Goal: Information Seeking & Learning: Check status

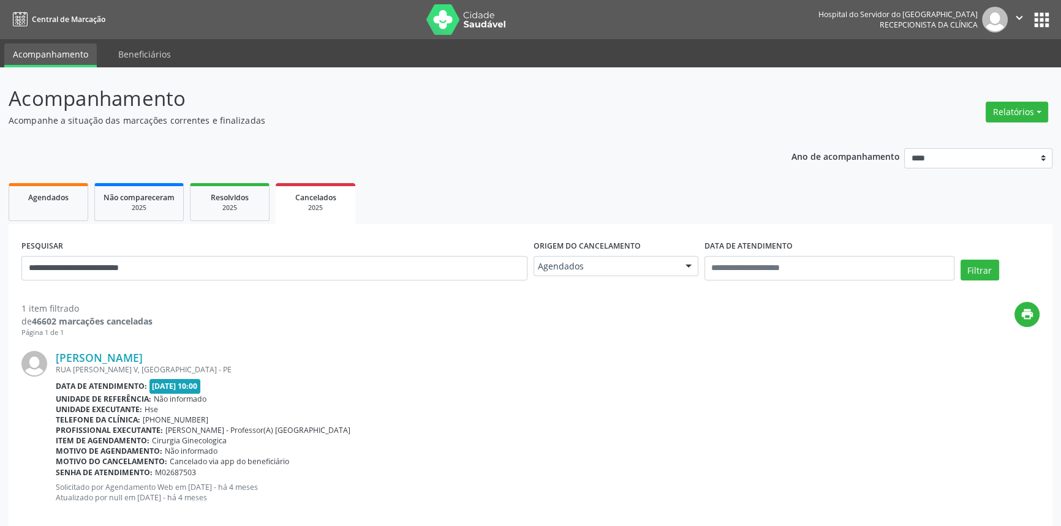
scroll to position [18, 0]
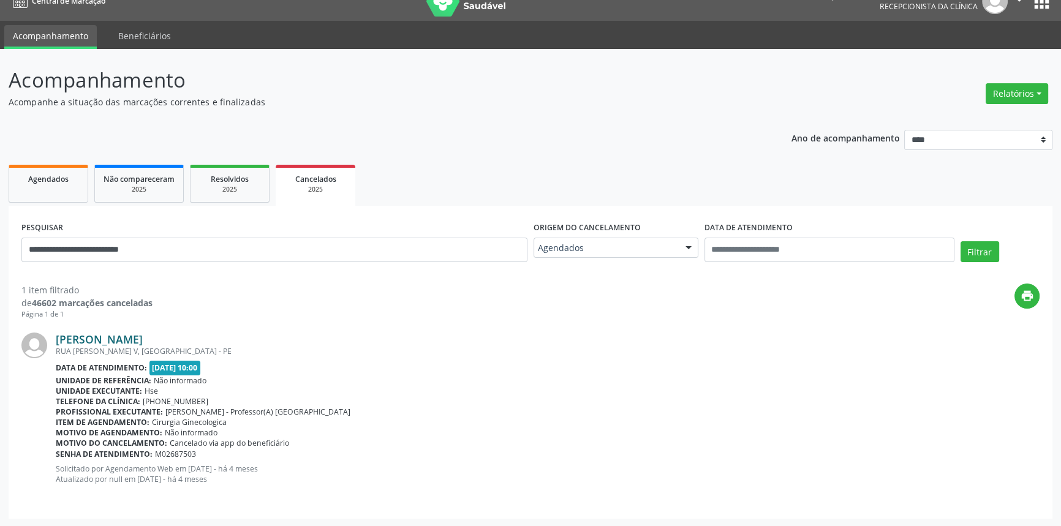
click at [143, 339] on link "Damiana Maria Barbosa de Melo" at bounding box center [99, 339] width 87 height 13
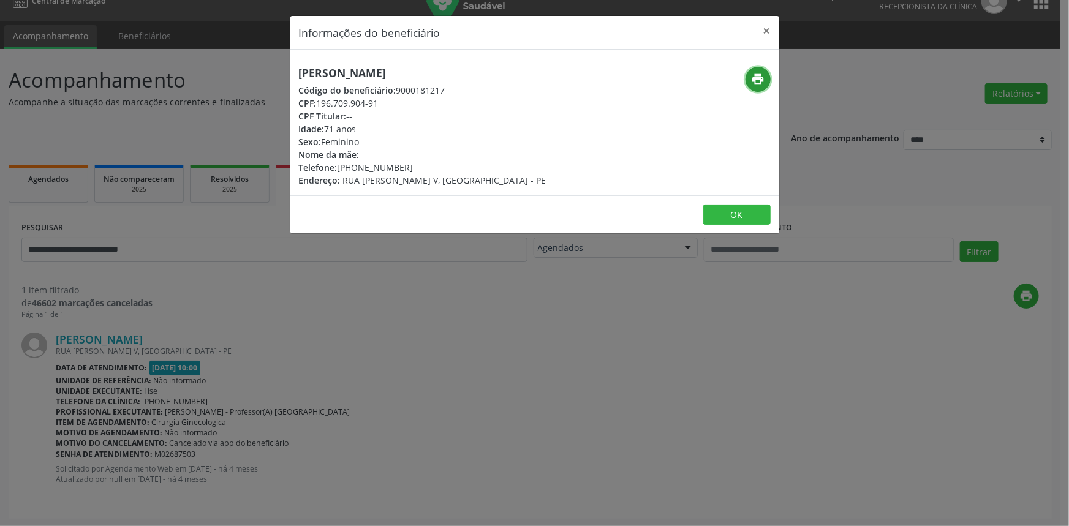
click at [764, 77] on icon "print" at bounding box center [757, 78] width 13 height 13
click at [204, 236] on div "Informações do beneficiário × Damiana Maria Barbosa de Melo Código do beneficiá…" at bounding box center [534, 263] width 1069 height 526
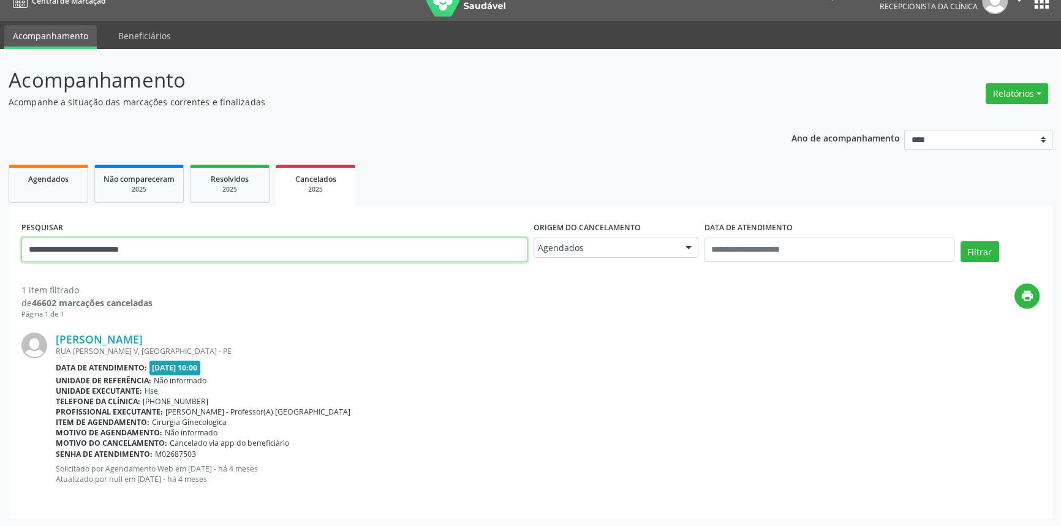
click at [207, 260] on input "**********" at bounding box center [274, 250] width 506 height 25
paste input "text"
click at [961, 241] on button "Filtrar" at bounding box center [980, 251] width 39 height 21
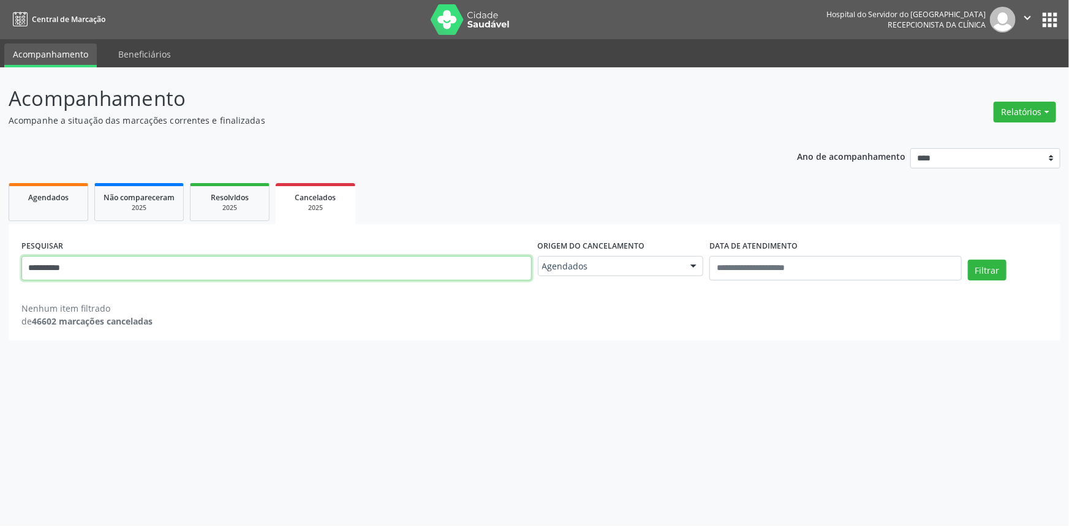
click at [189, 275] on input "**********" at bounding box center [276, 268] width 510 height 25
paste input "**********"
click at [968, 260] on button "Filtrar" at bounding box center [987, 270] width 39 height 21
drag, startPoint x: 164, startPoint y: 279, endPoint x: 131, endPoint y: 272, distance: 34.4
click at [131, 272] on input "**********" at bounding box center [276, 268] width 510 height 25
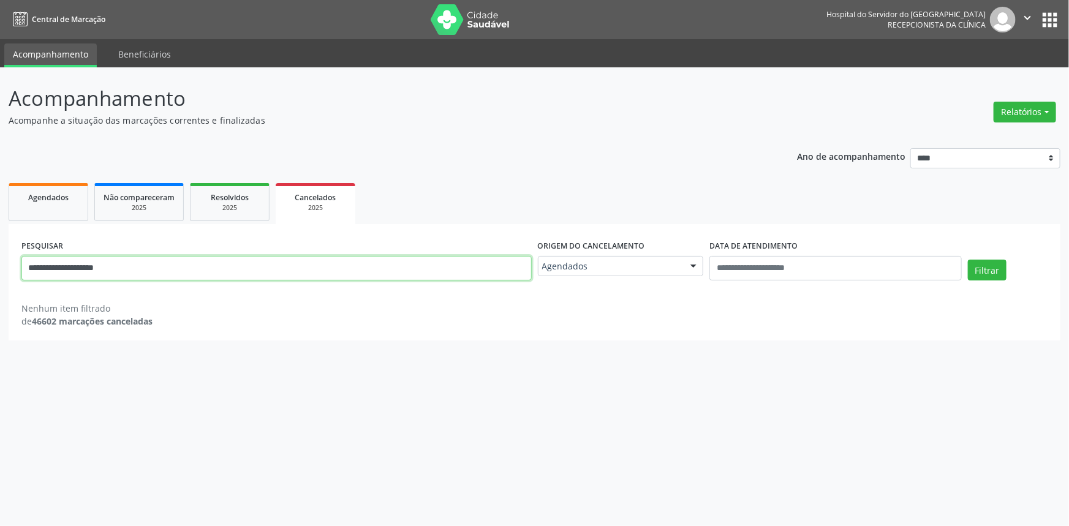
click at [968, 260] on button "Filtrar" at bounding box center [987, 270] width 39 height 21
click at [262, 271] on input "**********" at bounding box center [276, 268] width 510 height 25
paste input "text"
click at [968, 260] on button "Filtrar" at bounding box center [987, 270] width 39 height 21
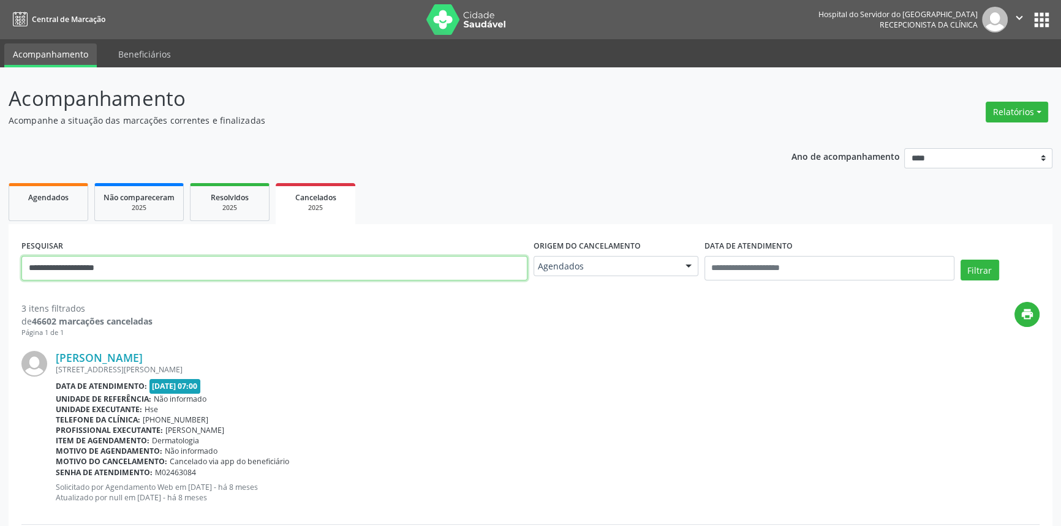
click at [290, 259] on input "**********" at bounding box center [274, 268] width 506 height 25
paste input "***"
click at [961, 260] on button "Filtrar" at bounding box center [980, 270] width 39 height 21
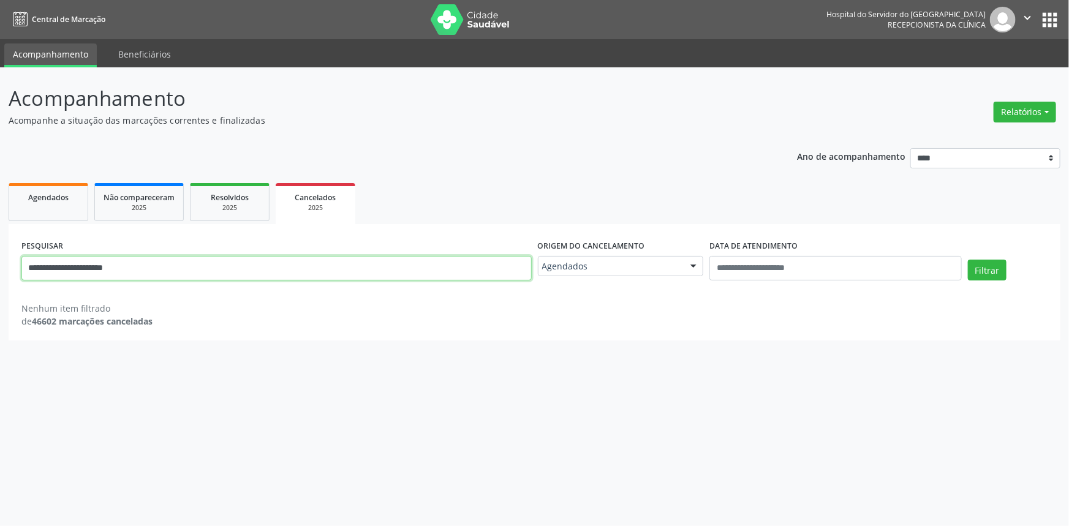
drag, startPoint x: 181, startPoint y: 275, endPoint x: 112, endPoint y: 275, distance: 69.2
click at [112, 275] on input "**********" at bounding box center [276, 268] width 510 height 25
click at [968, 260] on button "Filtrar" at bounding box center [987, 270] width 39 height 21
drag, startPoint x: 28, startPoint y: 270, endPoint x: 164, endPoint y: 300, distance: 138.7
click at [164, 300] on div "**********" at bounding box center [535, 282] width 1052 height 116
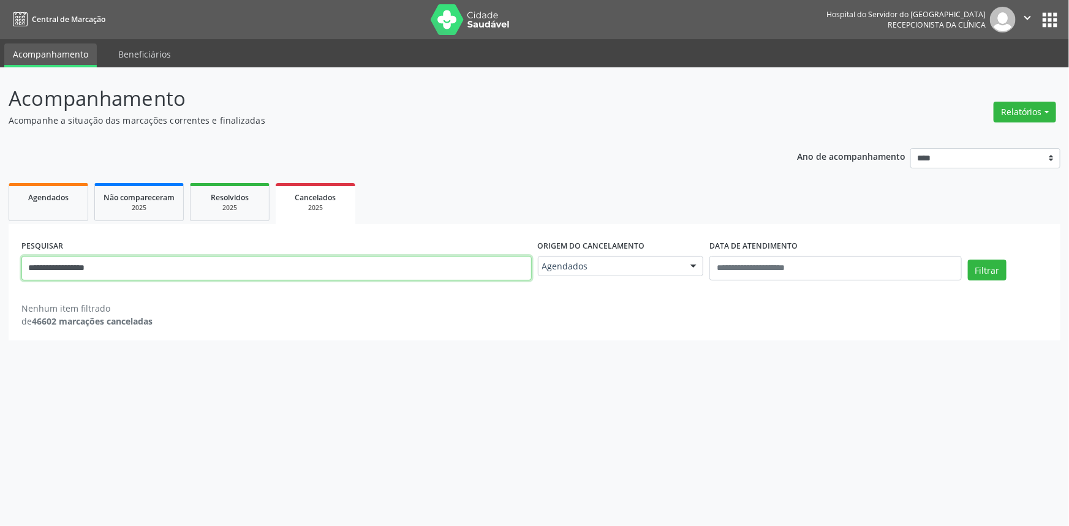
click at [160, 268] on input "**********" at bounding box center [276, 268] width 510 height 25
type input "*"
type input "**"
click at [968, 260] on button "Filtrar" at bounding box center [987, 270] width 39 height 21
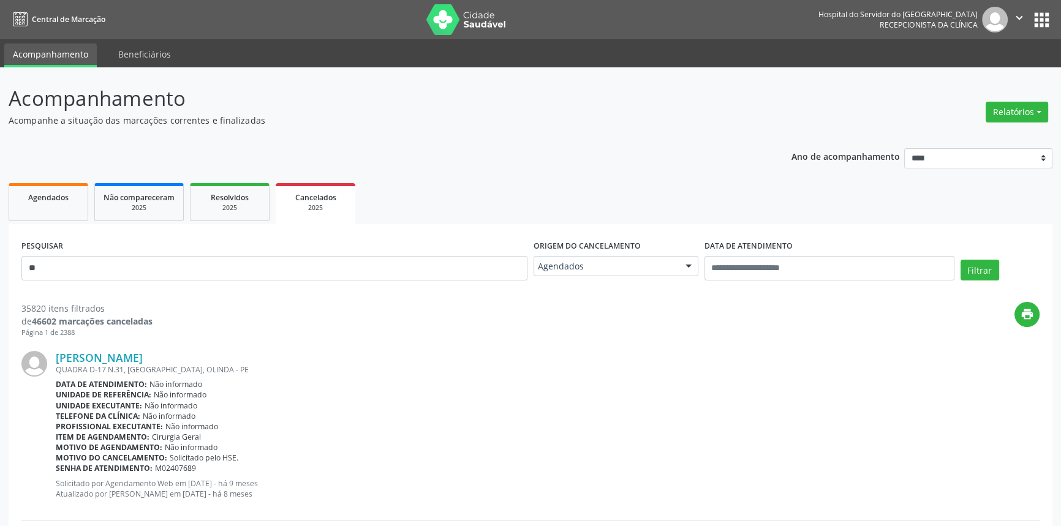
click at [66, 281] on div "PESQUISAR **" at bounding box center [274, 263] width 512 height 52
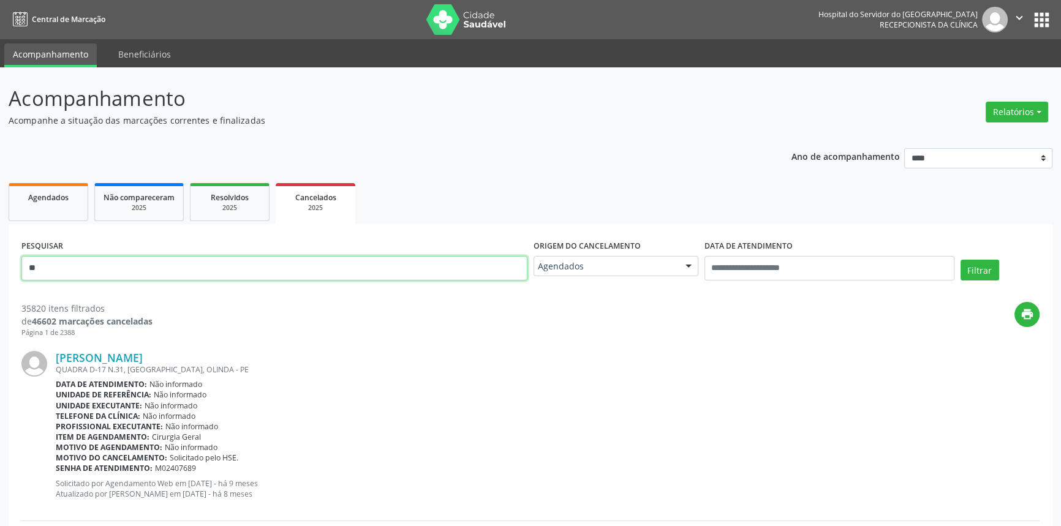
click at [72, 269] on input "**" at bounding box center [274, 268] width 506 height 25
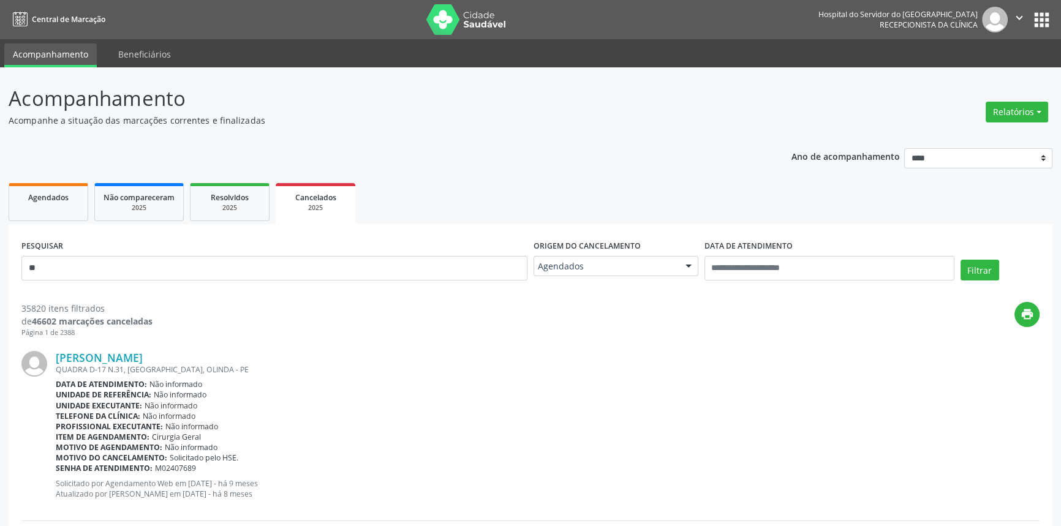
click at [520, 471] on div "Senha de atendimento: M02407689" at bounding box center [548, 468] width 984 height 10
drag, startPoint x: 567, startPoint y: 476, endPoint x: 715, endPoint y: 525, distance: 156.2
click at [569, 477] on div "Vladimir Barbosa Gouveia QUADRA D-17 N.31, OURO PRETO, OLINDA - PE Data de aten…" at bounding box center [548, 429] width 984 height 157
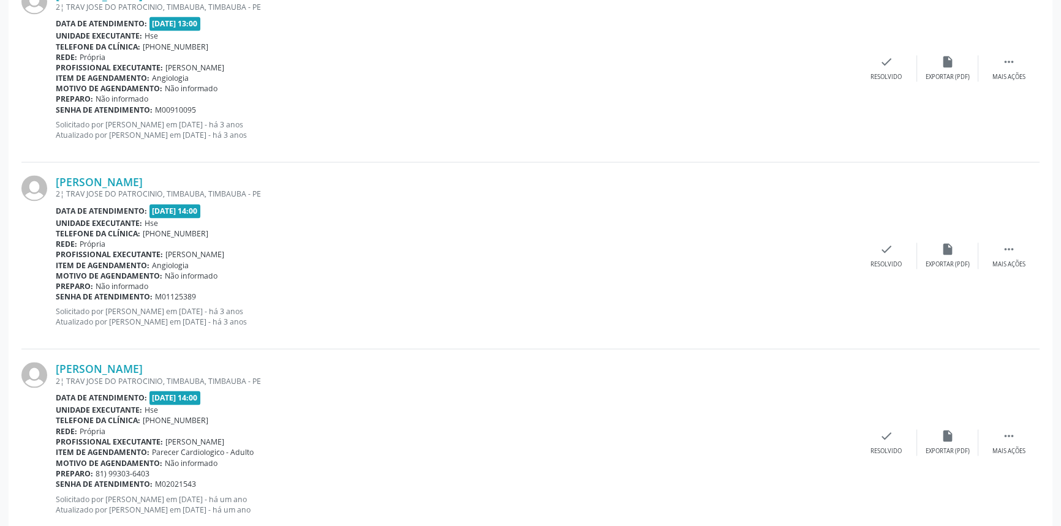
scroll to position [2479, 0]
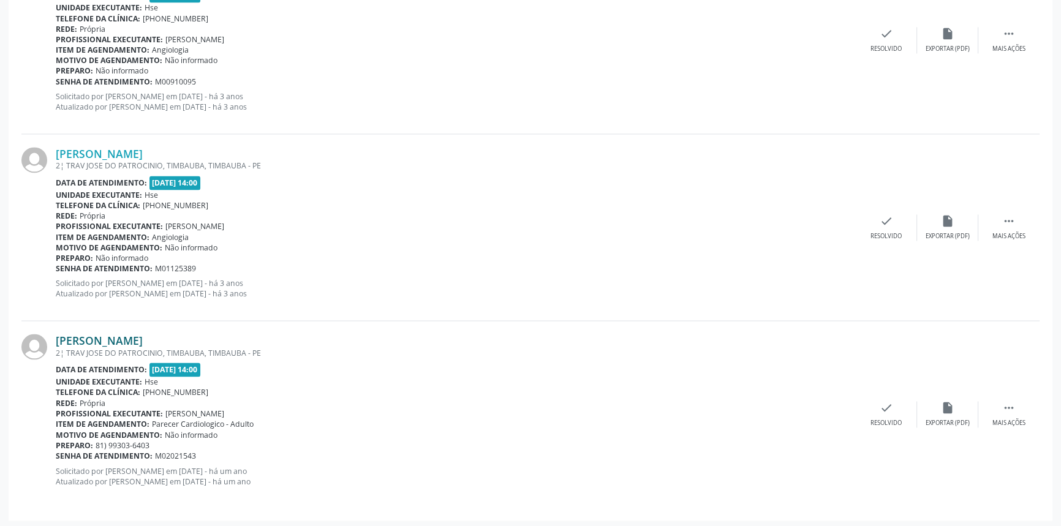
click at [143, 335] on link "[PERSON_NAME]" at bounding box center [99, 340] width 87 height 13
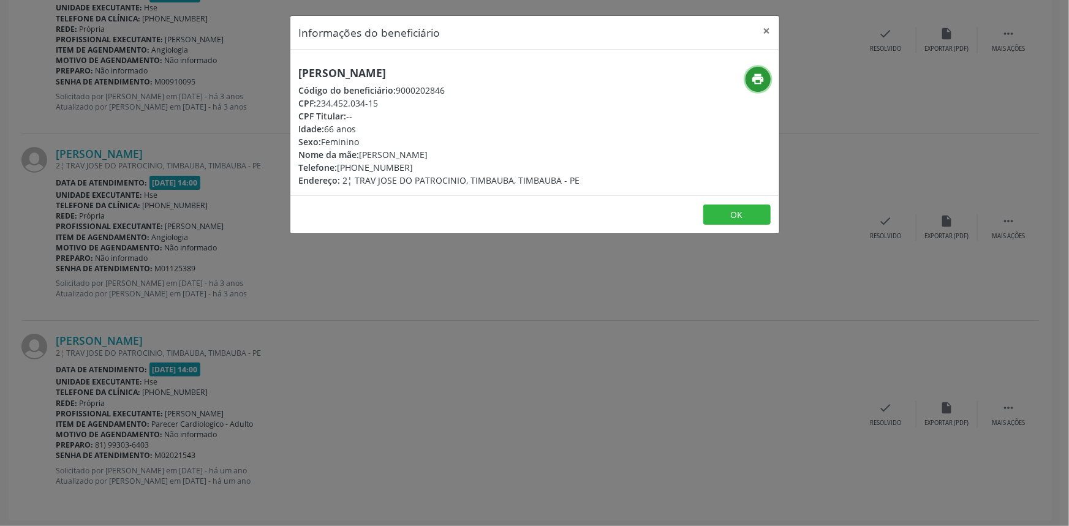
click at [754, 77] on icon "print" at bounding box center [757, 78] width 13 height 13
drag, startPoint x: 491, startPoint y: 73, endPoint x: 291, endPoint y: 76, distance: 199.8
click at [291, 76] on div "[PERSON_NAME] Código do beneficiário: 9000202846 CPF: 234.452.034-15 CPF Titula…" at bounding box center [453, 127] width 326 height 120
copy h5 "[PERSON_NAME]"
click at [767, 32] on button "×" at bounding box center [767, 31] width 25 height 30
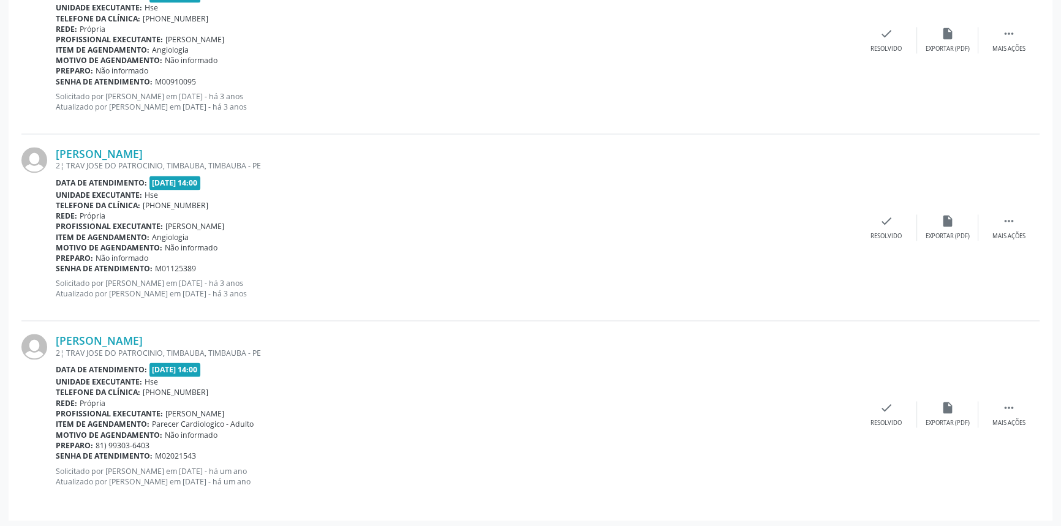
drag, startPoint x: 221, startPoint y: 338, endPoint x: 52, endPoint y: 337, distance: 169.1
click at [52, 337] on div "[PERSON_NAME] 2¦ TRAV JOSE DO PATROCINIO, TIMBAUBA, TIMBAUBA - PE Data de atend…" at bounding box center [530, 414] width 1018 height 186
copy div "[PERSON_NAME]"
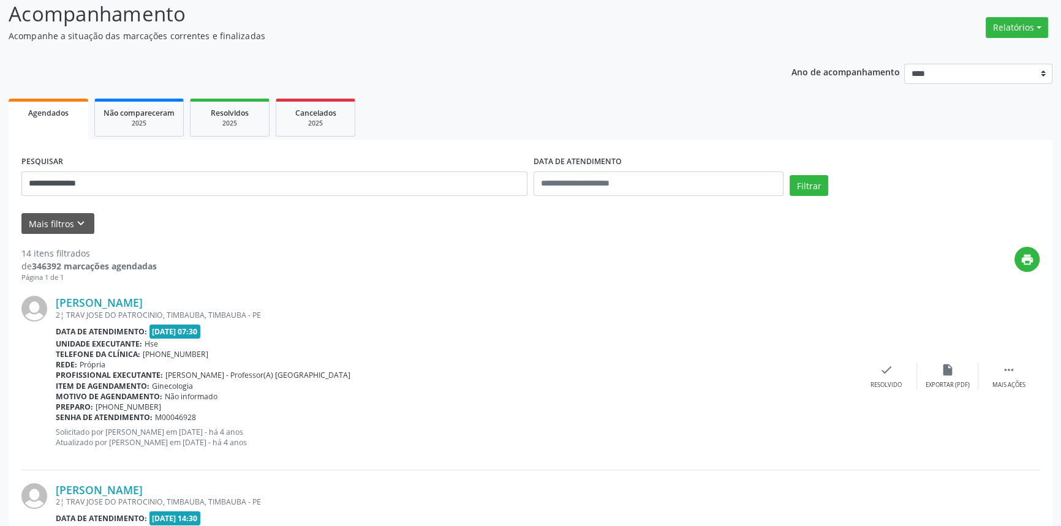
scroll to position [84, 0]
drag, startPoint x: 107, startPoint y: 181, endPoint x: 0, endPoint y: 185, distance: 107.3
paste input "*****"
click at [804, 184] on button "Filtrar" at bounding box center [809, 186] width 39 height 21
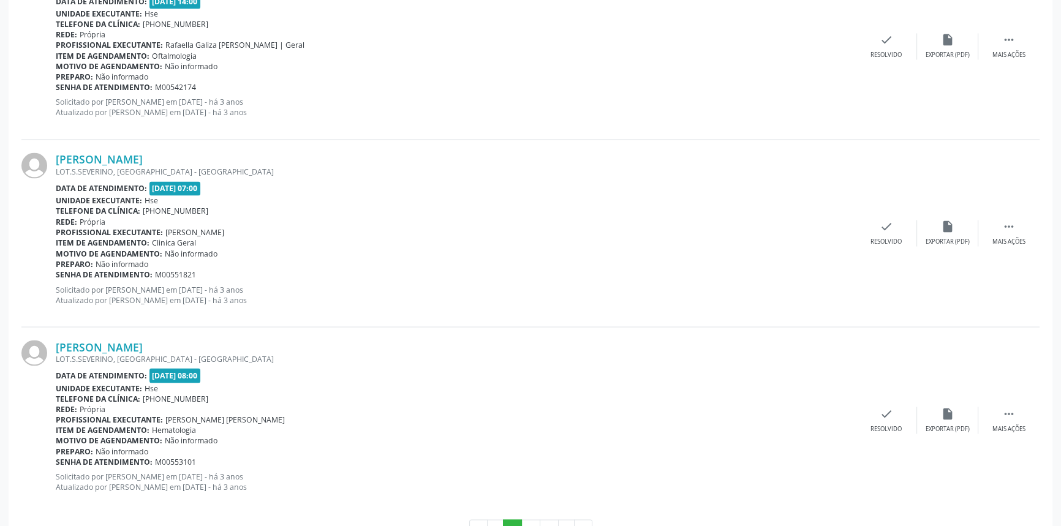
scroll to position [2701, 0]
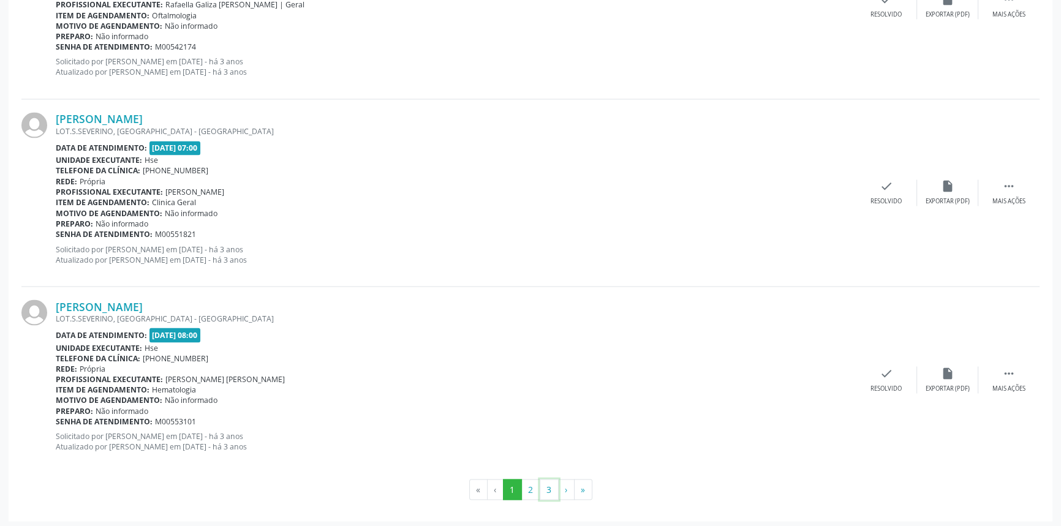
drag, startPoint x: 553, startPoint y: 484, endPoint x: 551, endPoint y: 468, distance: 16.7
click at [554, 484] on button "3" at bounding box center [549, 489] width 19 height 21
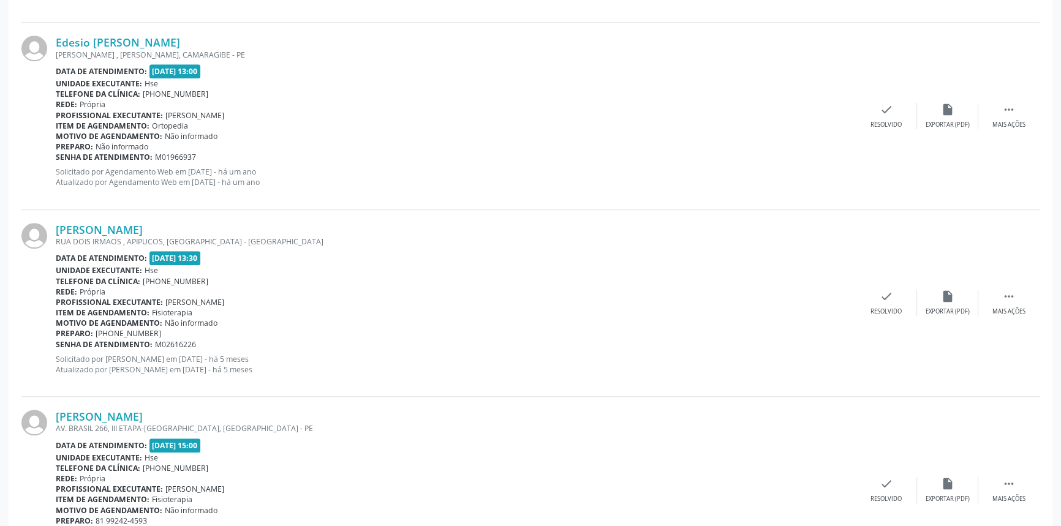
scroll to position [1392, 0]
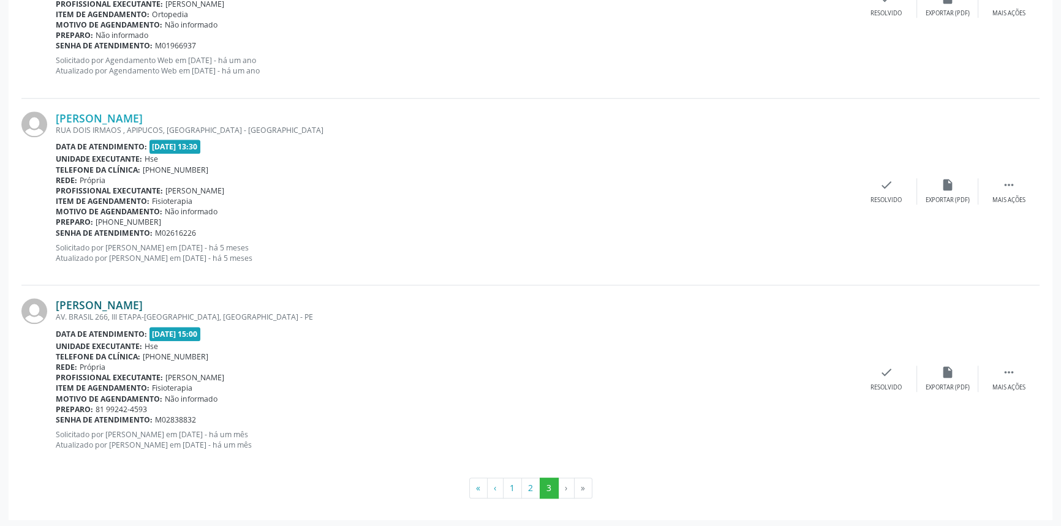
click at [143, 300] on link "[PERSON_NAME]" at bounding box center [99, 304] width 87 height 13
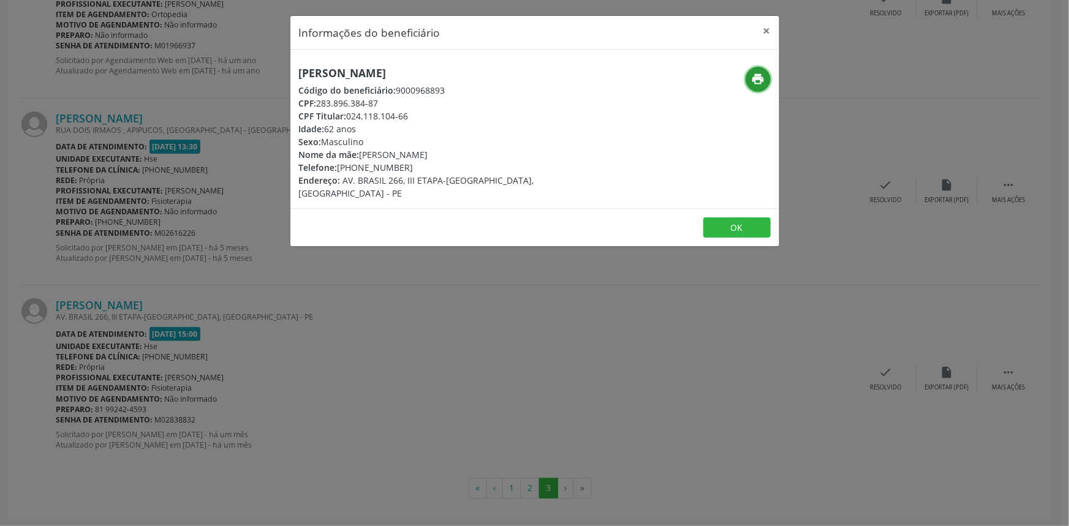
click at [759, 82] on icon "print" at bounding box center [757, 78] width 13 height 13
click at [770, 28] on button "×" at bounding box center [767, 31] width 25 height 30
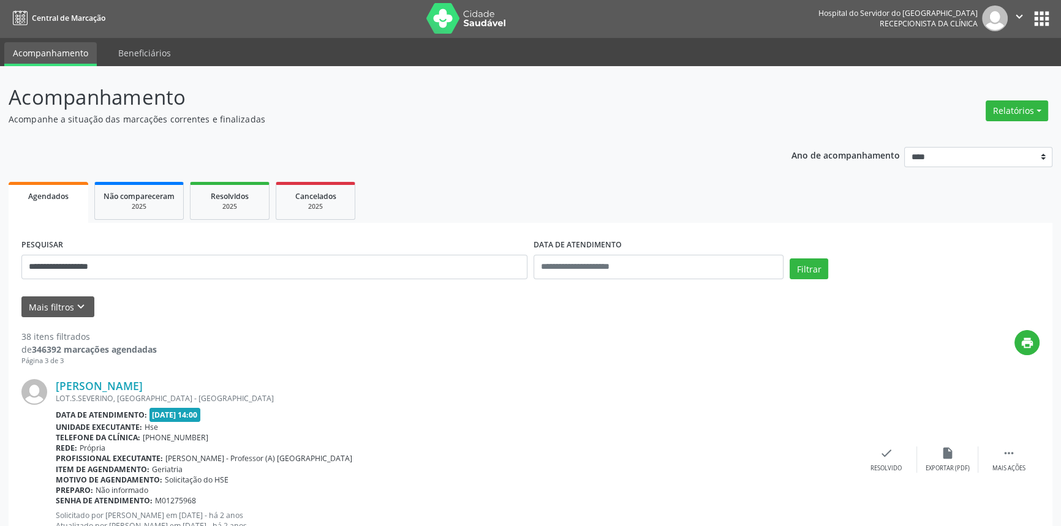
scroll to position [0, 0]
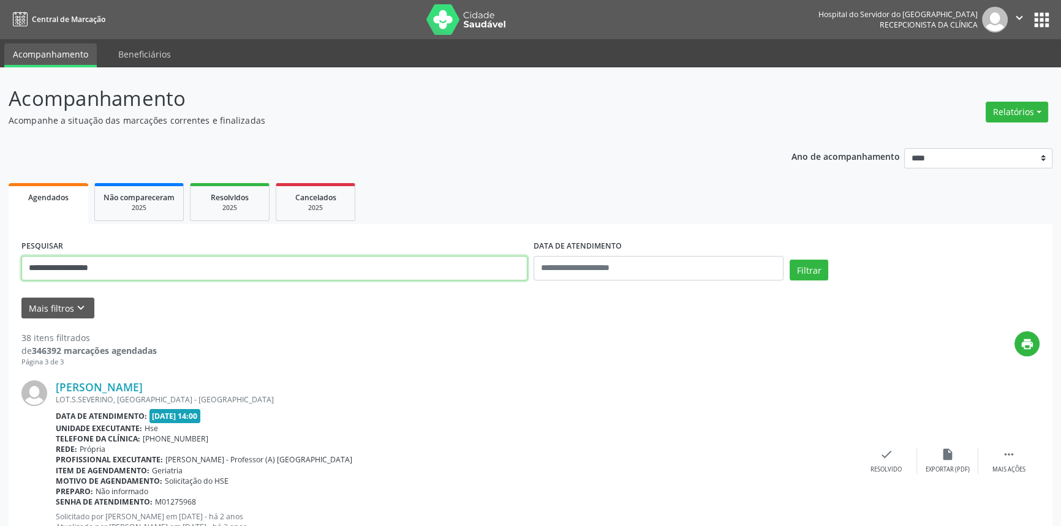
drag, startPoint x: 133, startPoint y: 267, endPoint x: 0, endPoint y: 251, distance: 133.9
paste input "text"
type input "**********"
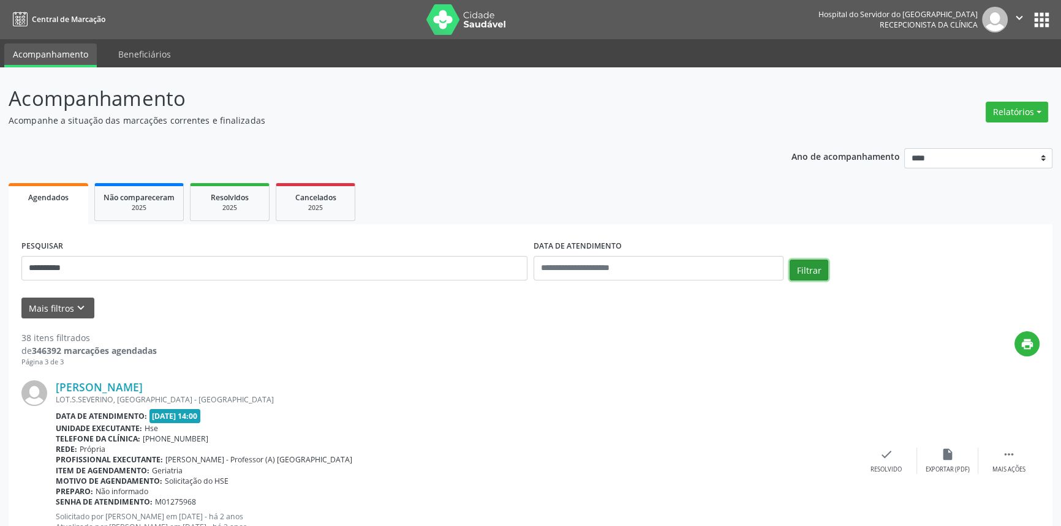
click at [814, 264] on button "Filtrar" at bounding box center [809, 270] width 39 height 21
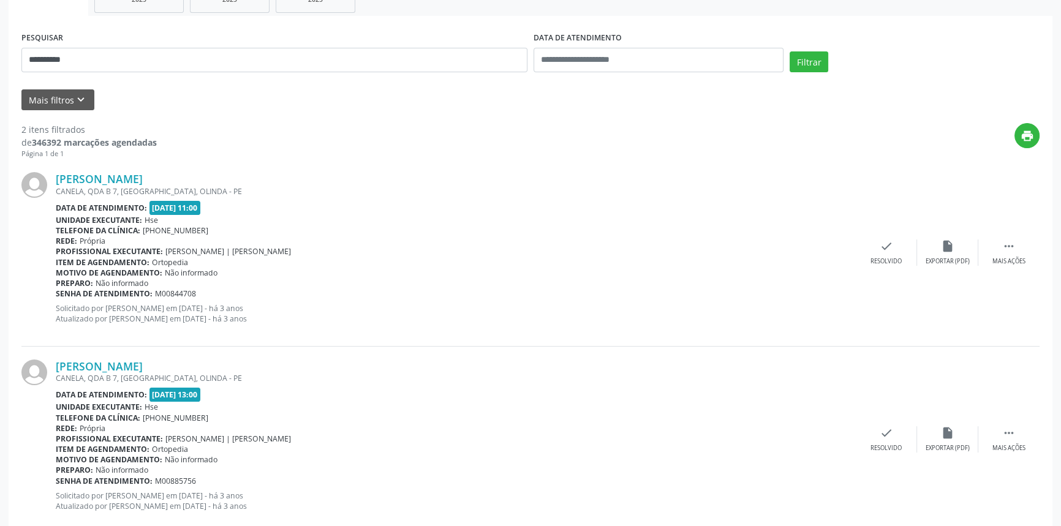
scroll to position [235, 0]
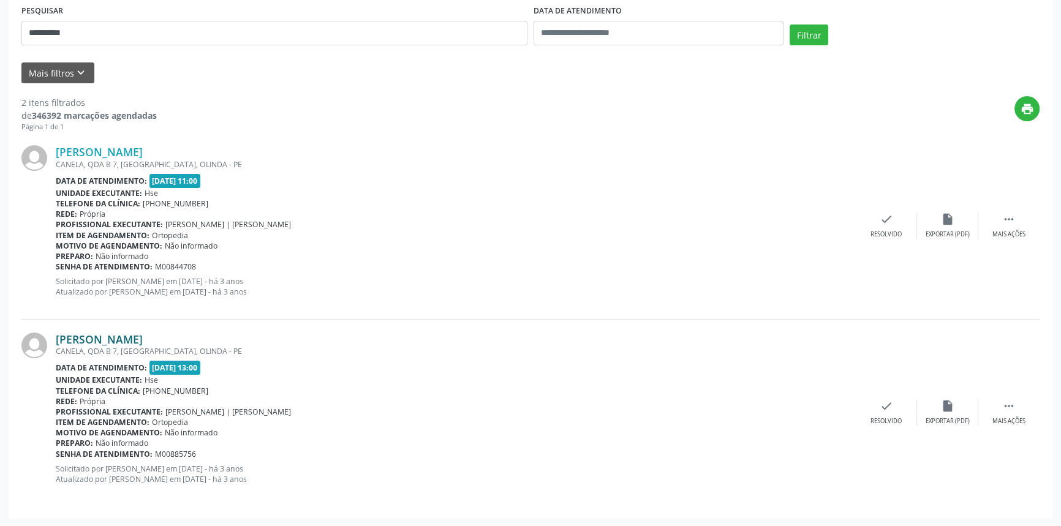
click at [138, 334] on link "[PERSON_NAME]" at bounding box center [99, 339] width 87 height 13
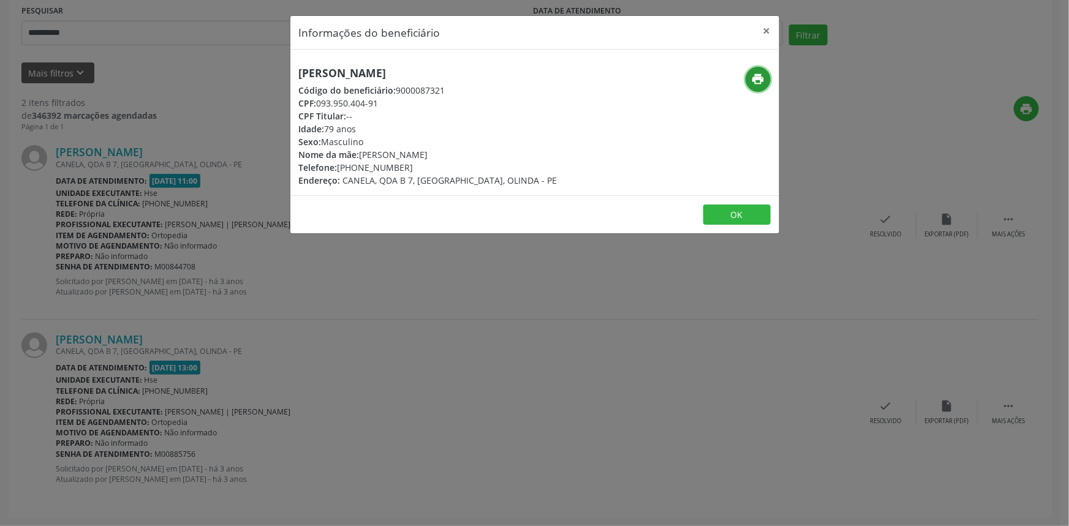
click at [759, 85] on icon "print" at bounding box center [757, 78] width 13 height 13
drag, startPoint x: 412, startPoint y: 74, endPoint x: 278, endPoint y: 73, distance: 134.2
click at [278, 73] on div "Informações do beneficiário × [PERSON_NAME] Código do beneficiário: 9000087321 …" at bounding box center [534, 263] width 1069 height 526
copy h5 "[PERSON_NAME]"
click at [766, 25] on button "×" at bounding box center [767, 31] width 25 height 30
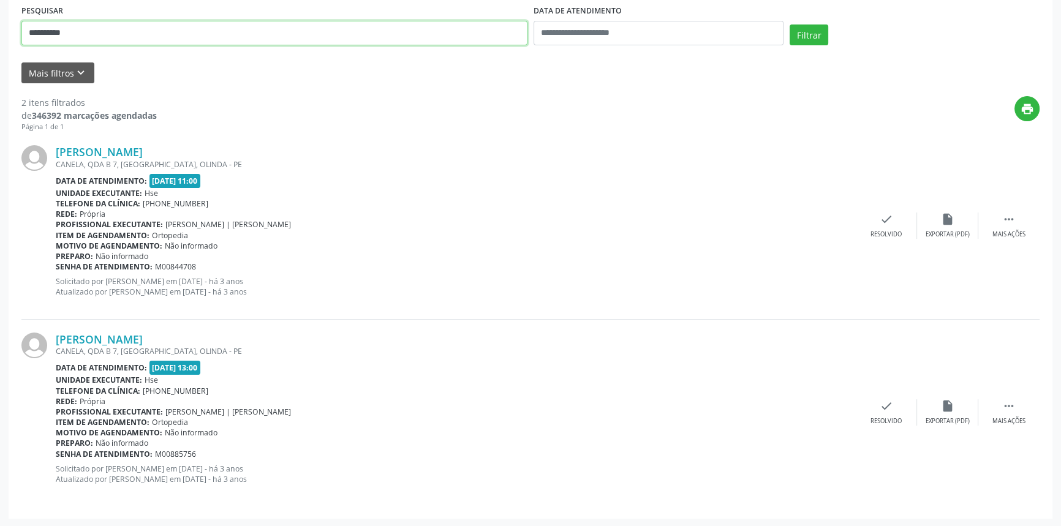
click at [0, 25] on div "**********" at bounding box center [530, 180] width 1061 height 696
type input "**********"
click at [790, 25] on button "Filtrar" at bounding box center [809, 35] width 39 height 21
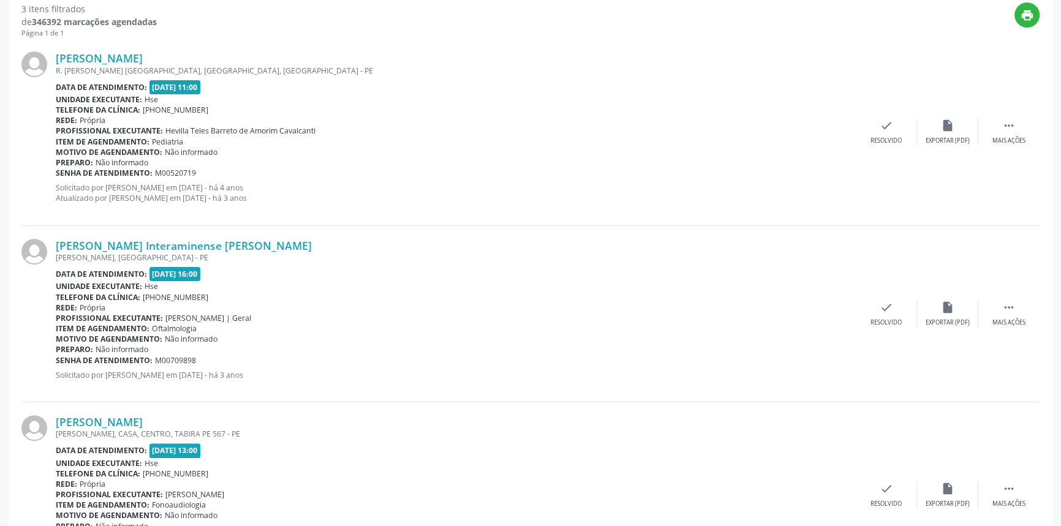
scroll to position [412, 0]
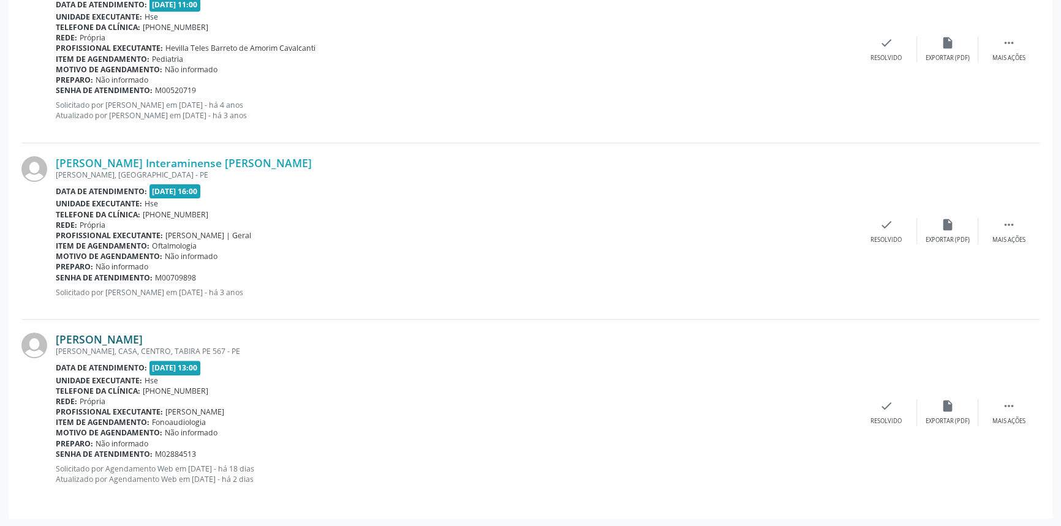
click at [143, 336] on link "[PERSON_NAME]" at bounding box center [99, 339] width 87 height 13
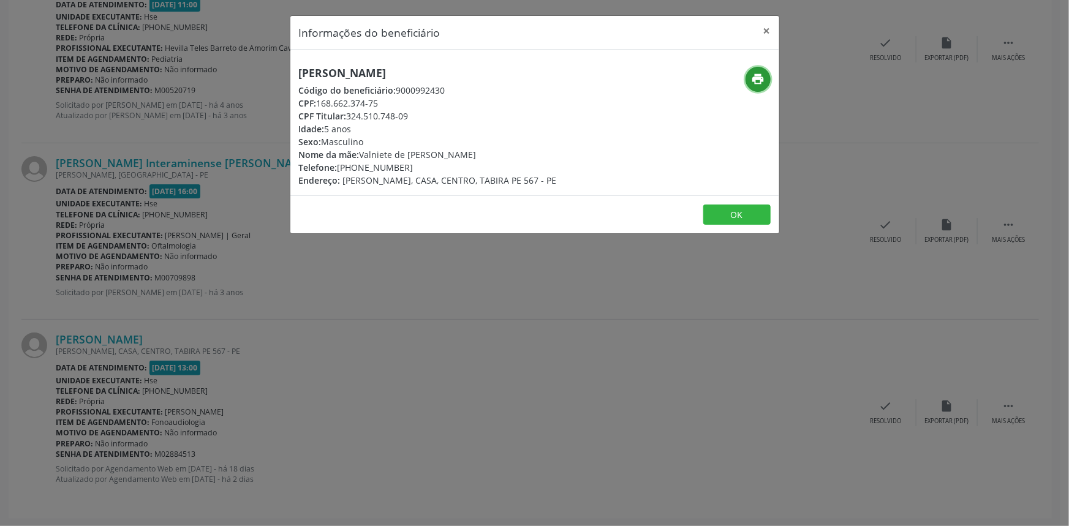
click at [754, 86] on icon "print" at bounding box center [757, 78] width 13 height 13
click at [770, 26] on button "×" at bounding box center [767, 31] width 25 height 30
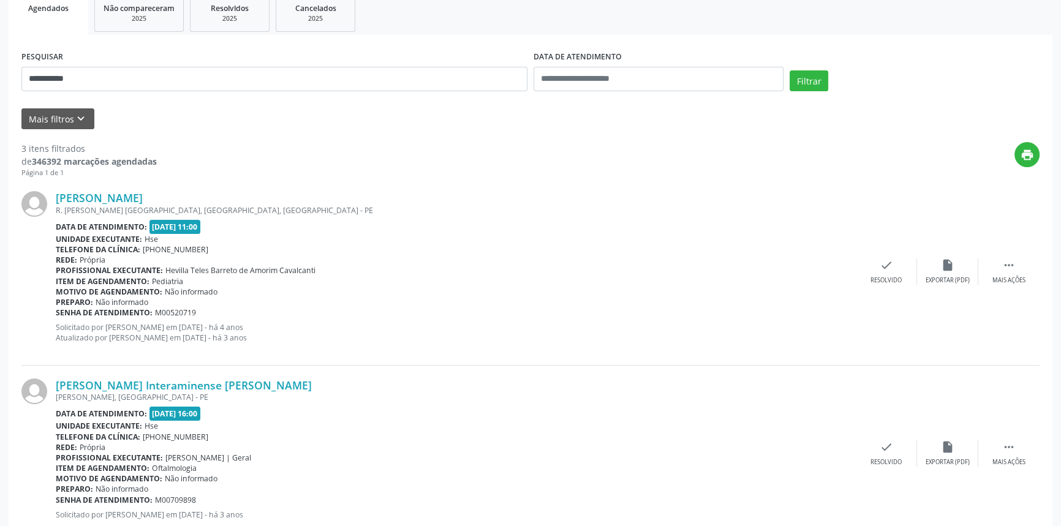
scroll to position [0, 0]
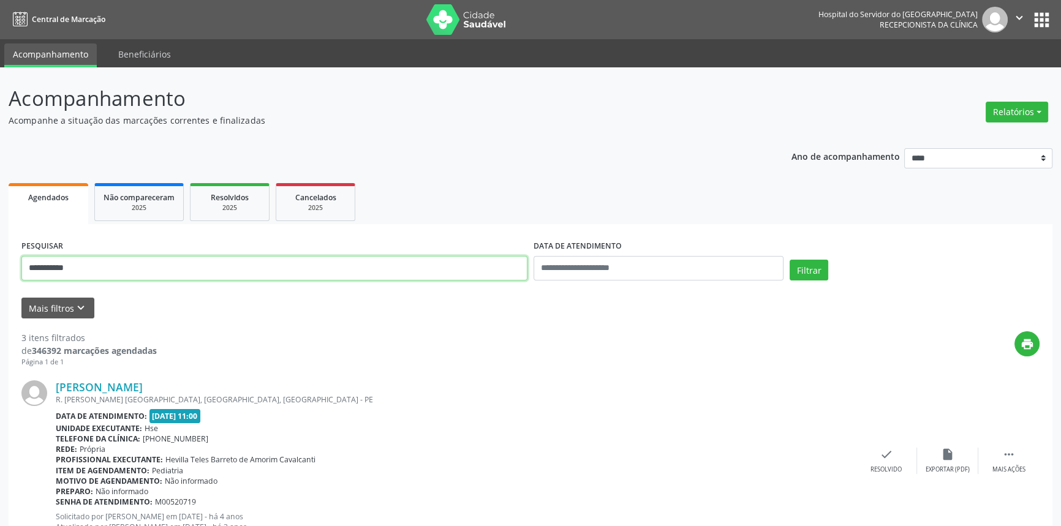
drag, startPoint x: 82, startPoint y: 273, endPoint x: 0, endPoint y: 255, distance: 83.4
click at [0, 255] on div "**********" at bounding box center [530, 503] width 1061 height 872
click at [790, 260] on button "Filtrar" at bounding box center [809, 270] width 39 height 21
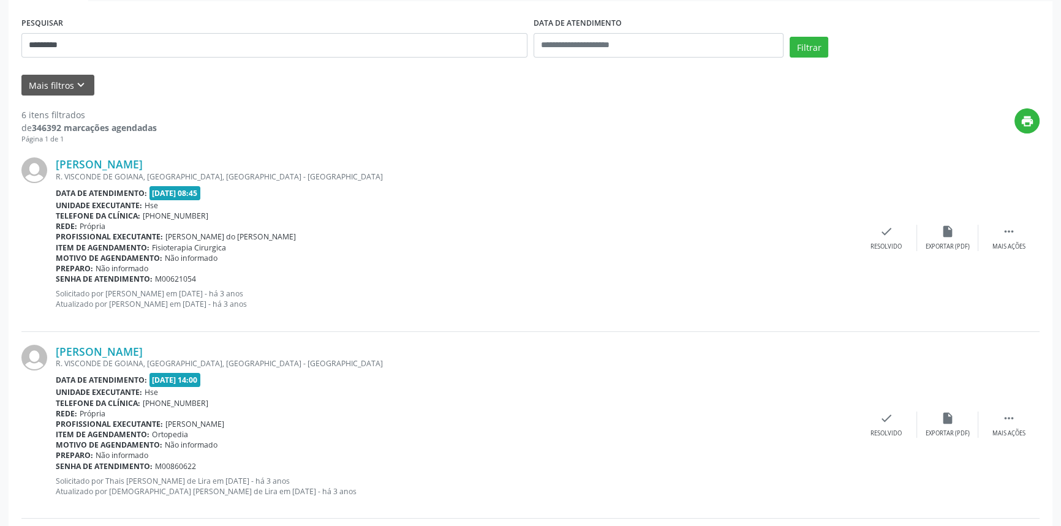
scroll to position [334, 0]
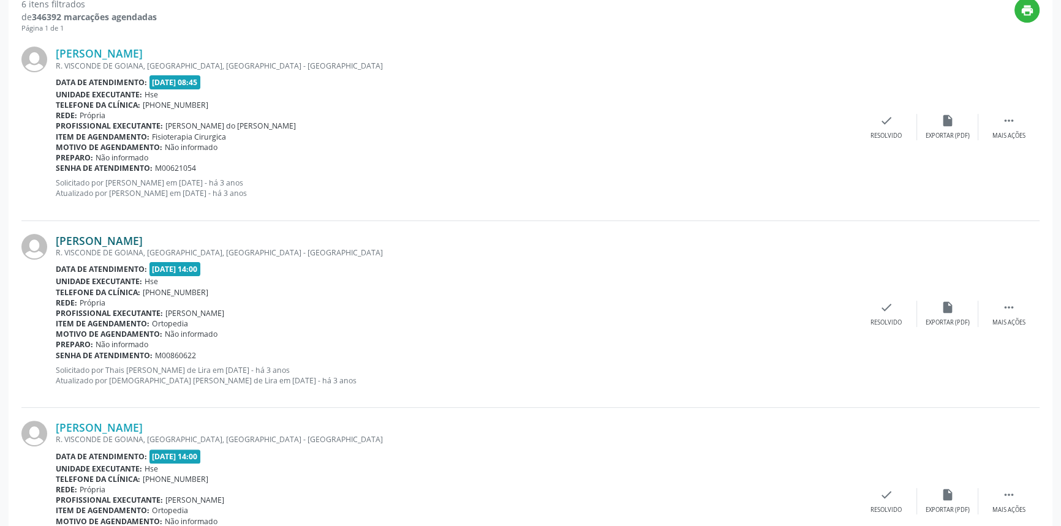
click at [143, 240] on link "[PERSON_NAME]" at bounding box center [99, 240] width 87 height 13
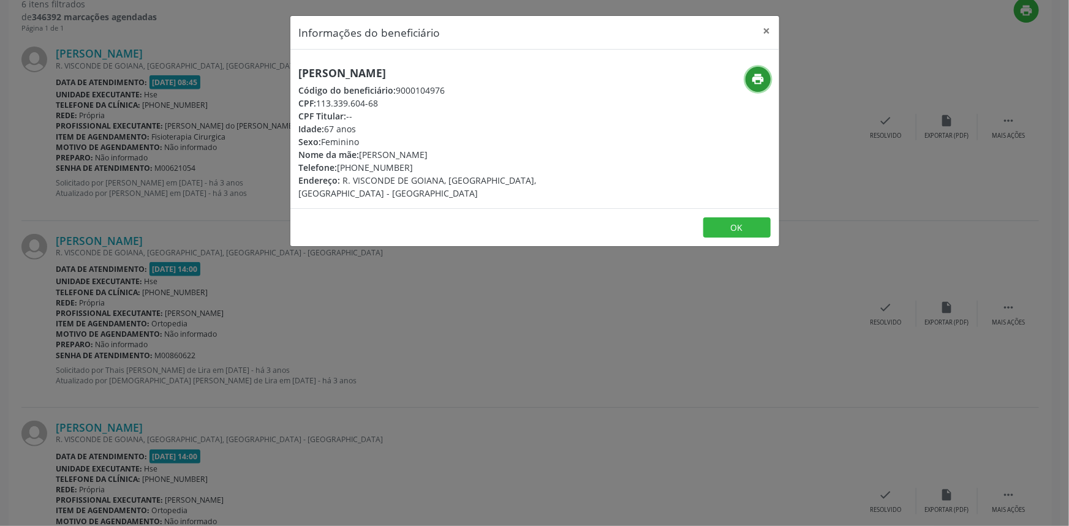
click at [759, 77] on icon "print" at bounding box center [757, 78] width 13 height 13
click at [766, 32] on button "×" at bounding box center [767, 31] width 25 height 30
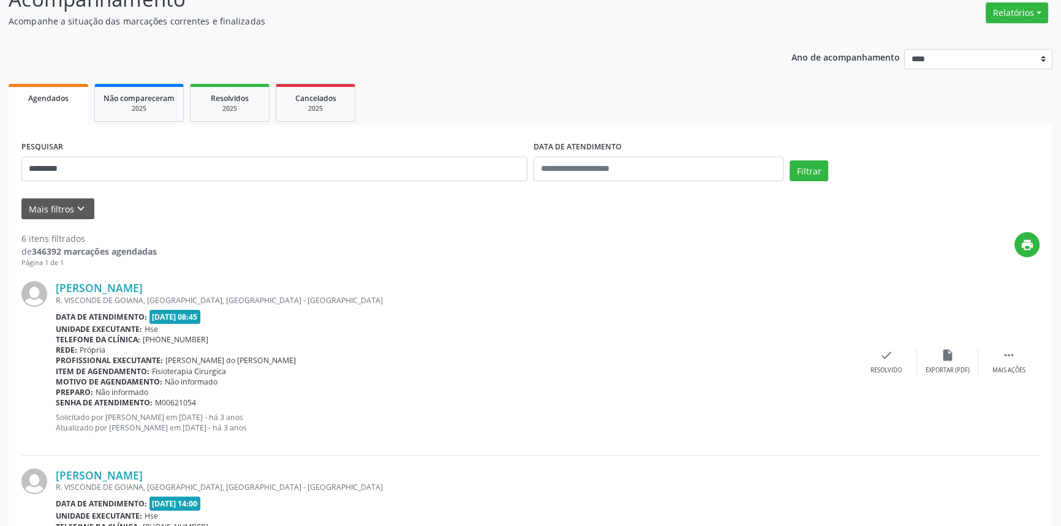
scroll to position [55, 0]
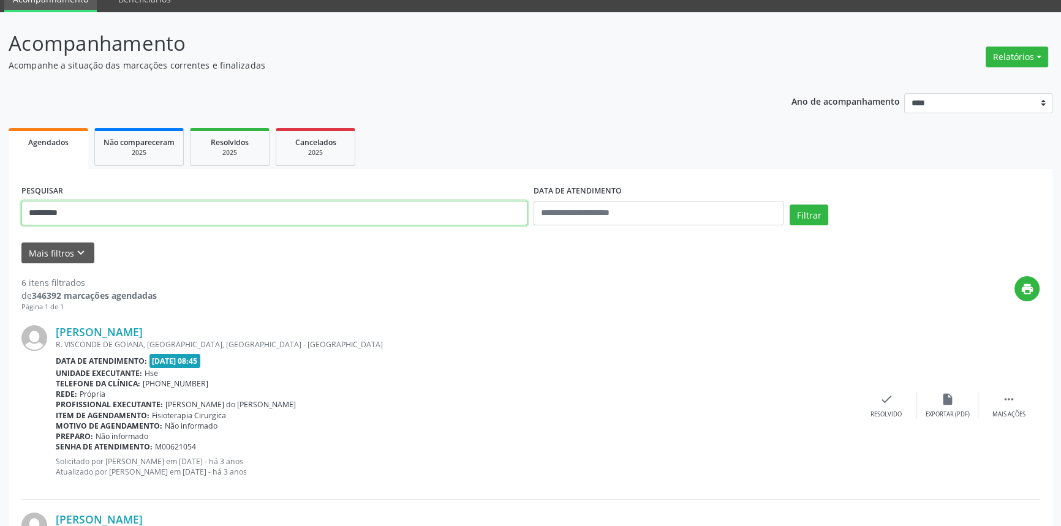
drag, startPoint x: 18, startPoint y: 221, endPoint x: 0, endPoint y: 221, distance: 18.4
click at [790, 205] on button "Filtrar" at bounding box center [809, 215] width 39 height 21
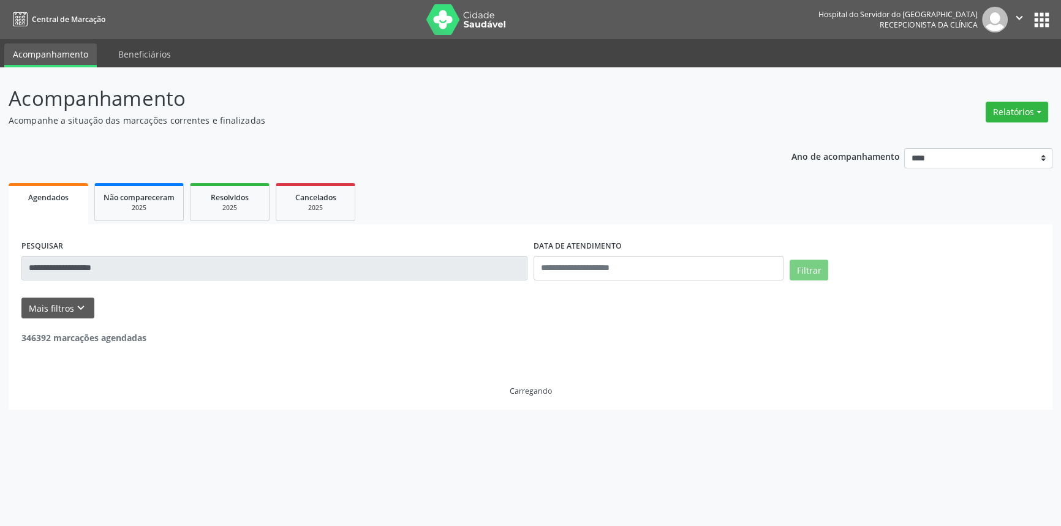
scroll to position [0, 0]
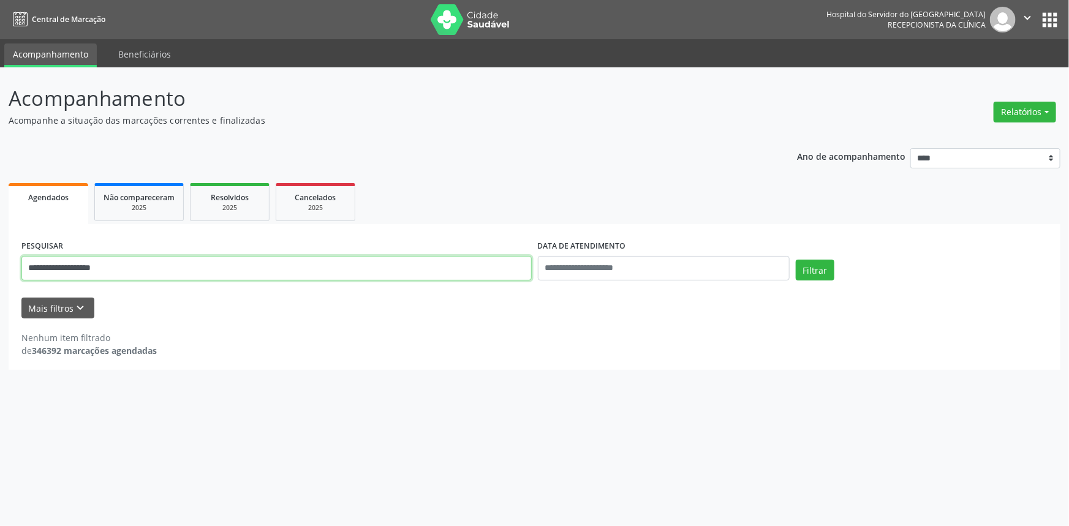
click at [55, 268] on input "**********" at bounding box center [276, 268] width 510 height 25
click at [796, 260] on button "Filtrar" at bounding box center [815, 270] width 39 height 21
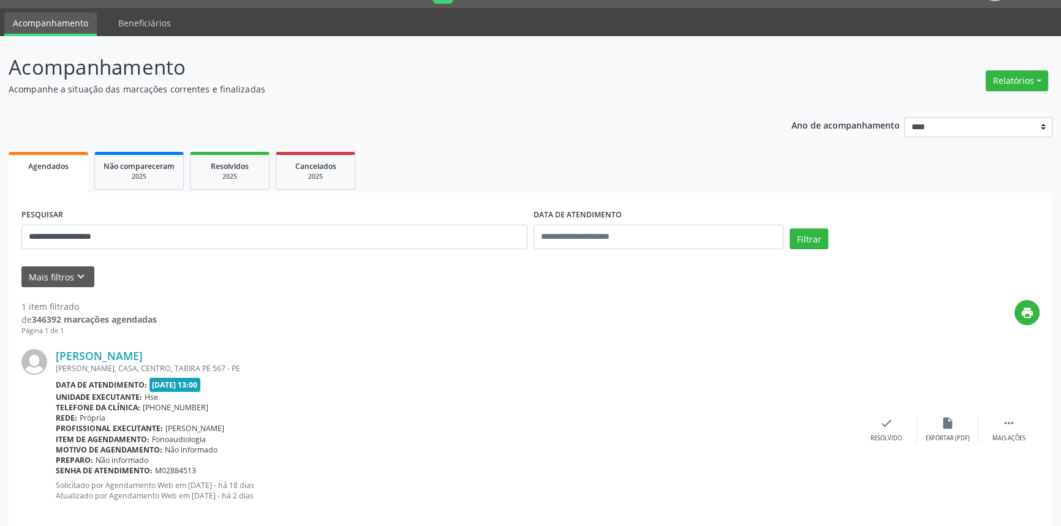
scroll to position [49, 0]
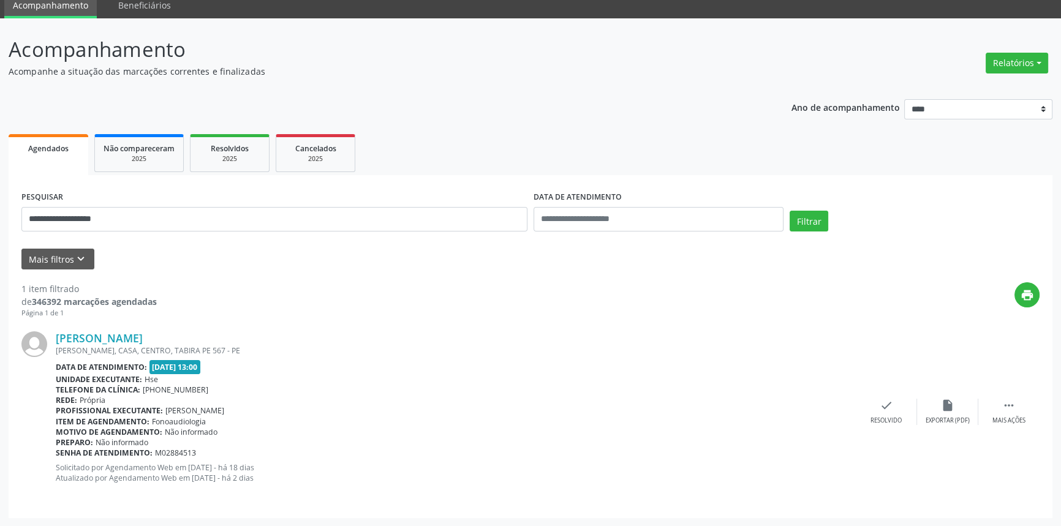
drag, startPoint x: 232, startPoint y: 336, endPoint x: 52, endPoint y: 341, distance: 180.2
click at [52, 341] on div "[PERSON_NAME] [PERSON_NAME], CASA, CENTRO, TABIRA PE 567 - PE Data de atendimen…" at bounding box center [530, 412] width 1018 height 186
copy div "[PERSON_NAME]"
click at [143, 335] on link "[PERSON_NAME]" at bounding box center [99, 338] width 87 height 13
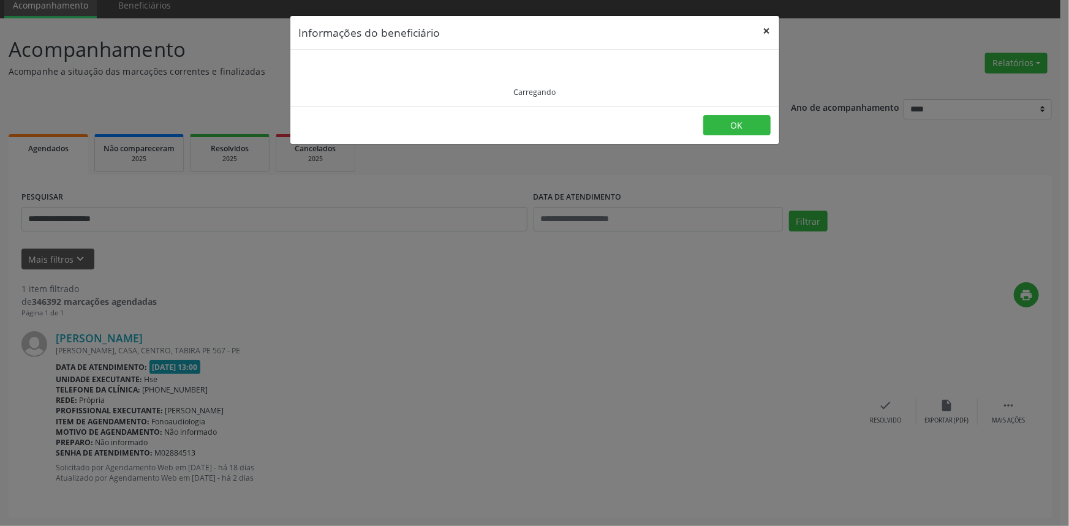
click at [771, 25] on button "×" at bounding box center [767, 31] width 25 height 30
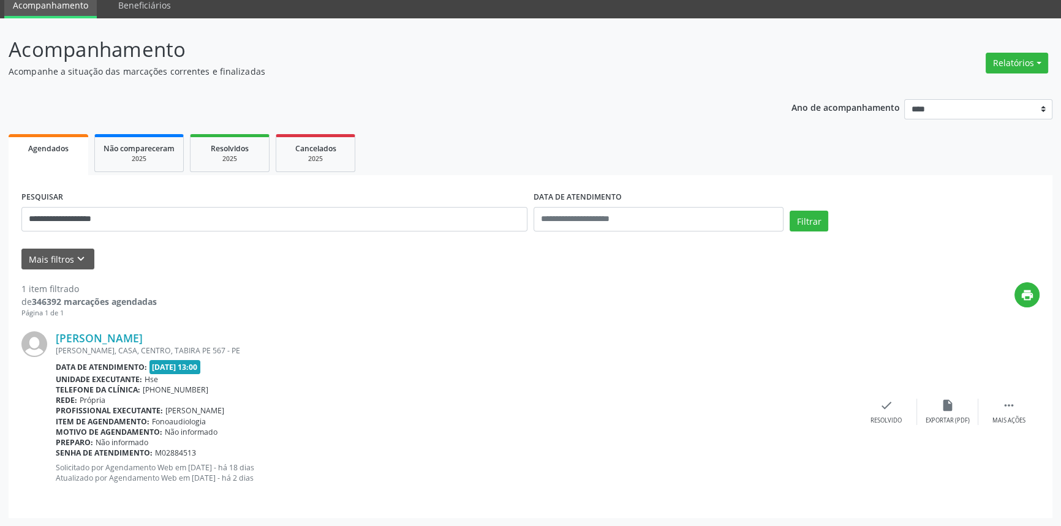
copy div "[PERSON_NAME]"
drag, startPoint x: 127, startPoint y: 221, endPoint x: 0, endPoint y: 244, distance: 129.5
click at [0, 244] on div "**********" at bounding box center [530, 272] width 1061 height 509
type input "**********"
click at [790, 211] on button "Filtrar" at bounding box center [809, 221] width 39 height 21
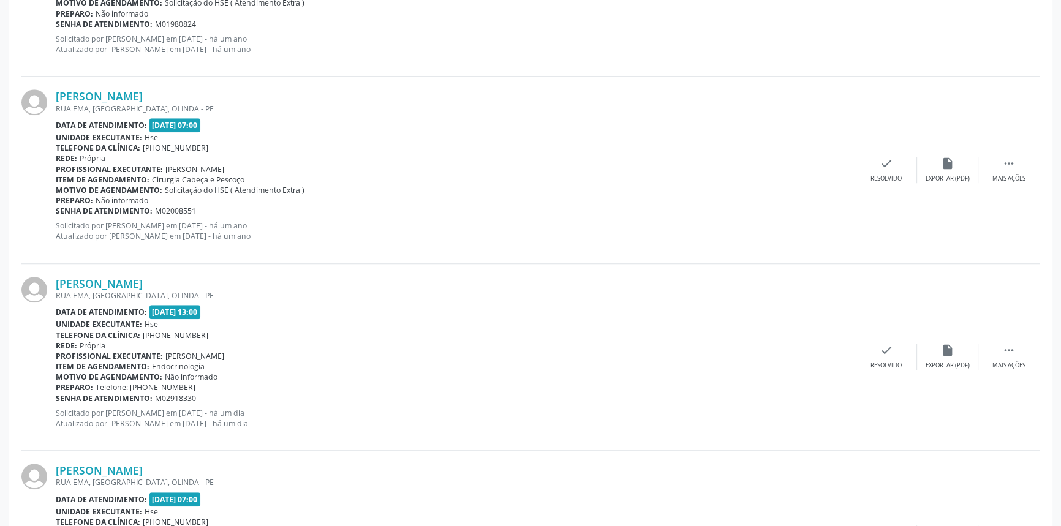
scroll to position [1245, 0]
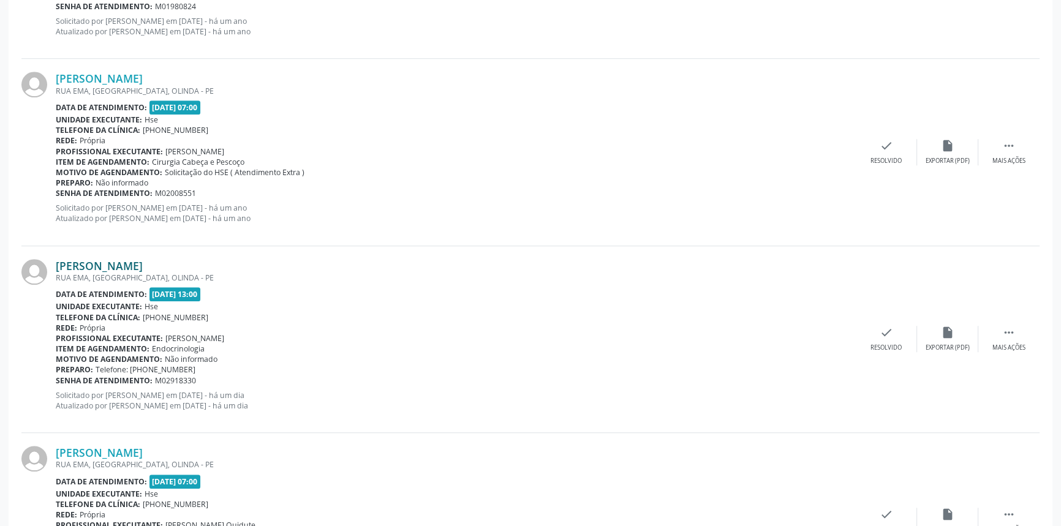
click at [143, 261] on link "[PERSON_NAME]" at bounding box center [99, 265] width 87 height 13
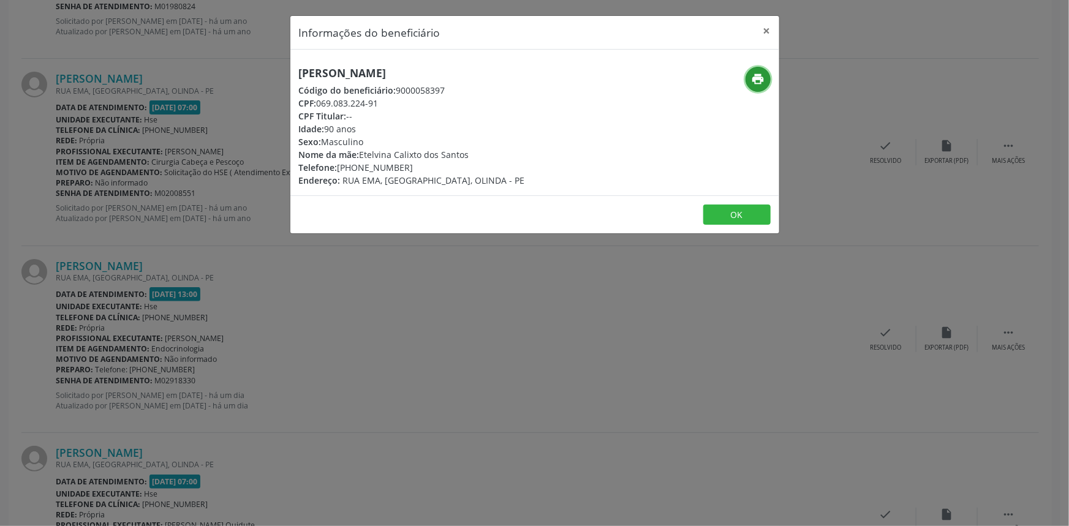
click at [755, 83] on icon "print" at bounding box center [757, 78] width 13 height 13
click at [767, 28] on button "×" at bounding box center [767, 31] width 25 height 30
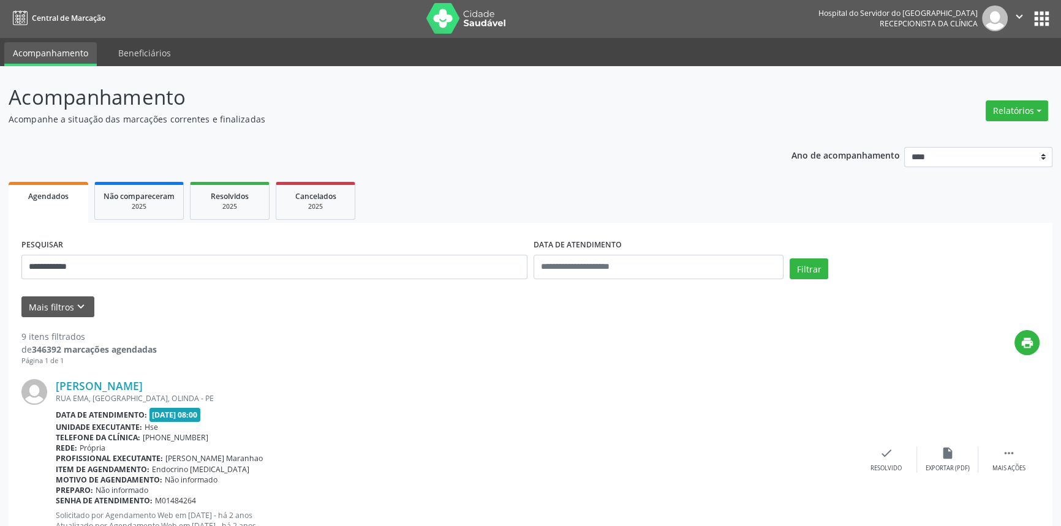
scroll to position [0, 0]
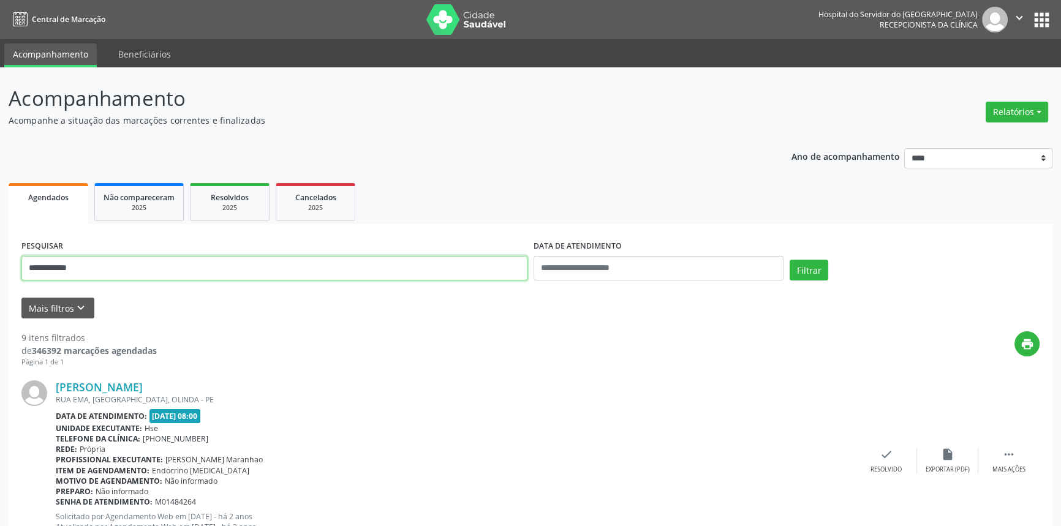
drag, startPoint x: 85, startPoint y: 267, endPoint x: 0, endPoint y: 259, distance: 85.0
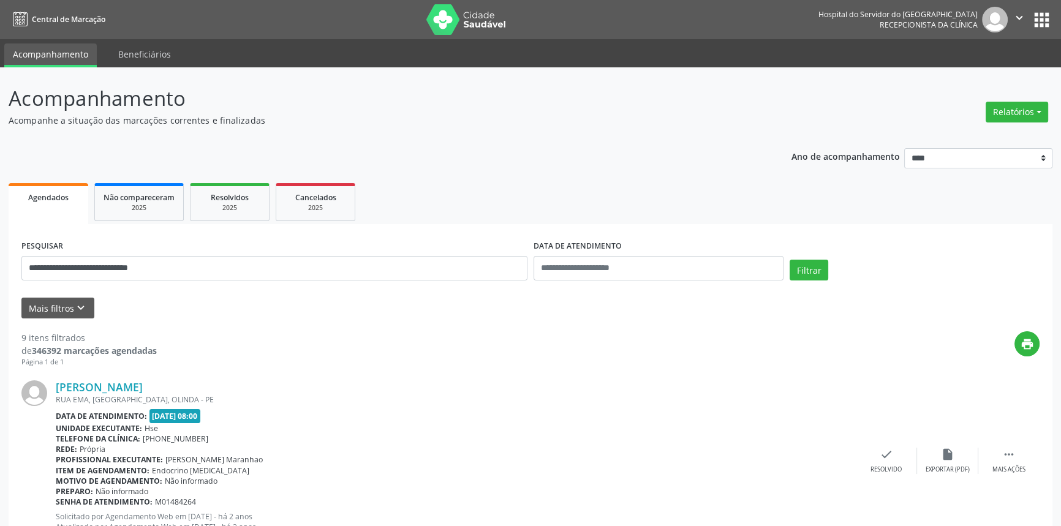
click at [790, 269] on div "Filtrar" at bounding box center [915, 274] width 256 height 29
click at [794, 269] on button "Filtrar" at bounding box center [809, 270] width 39 height 21
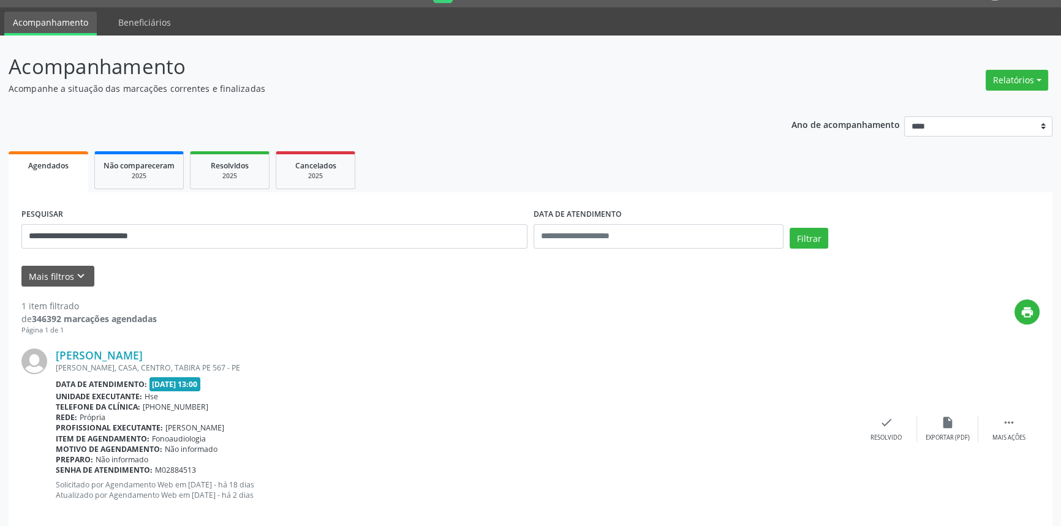
scroll to position [49, 0]
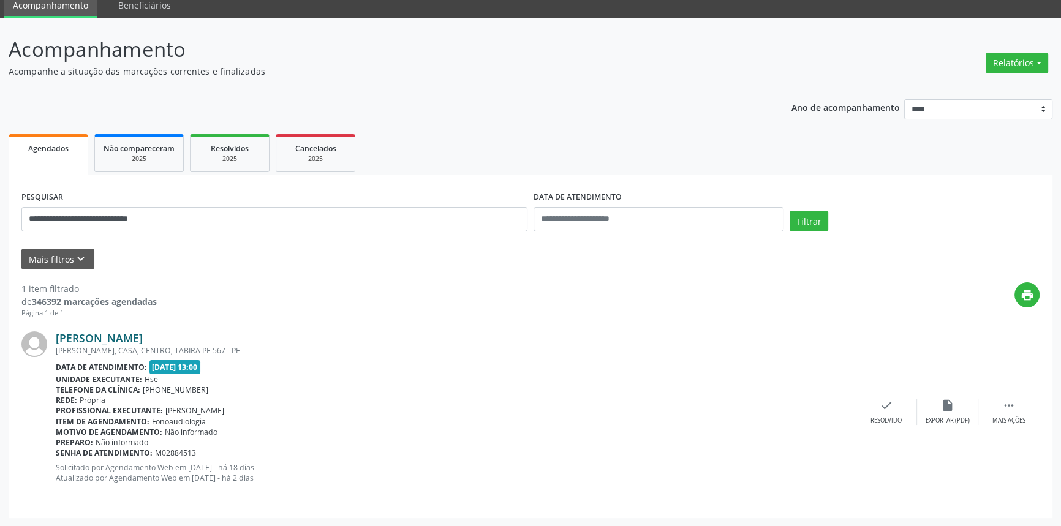
drag, startPoint x: 224, startPoint y: 335, endPoint x: 56, endPoint y: 335, distance: 167.9
click at [56, 335] on div "[PERSON_NAME]" at bounding box center [456, 338] width 800 height 13
copy link "[PERSON_NAME]"
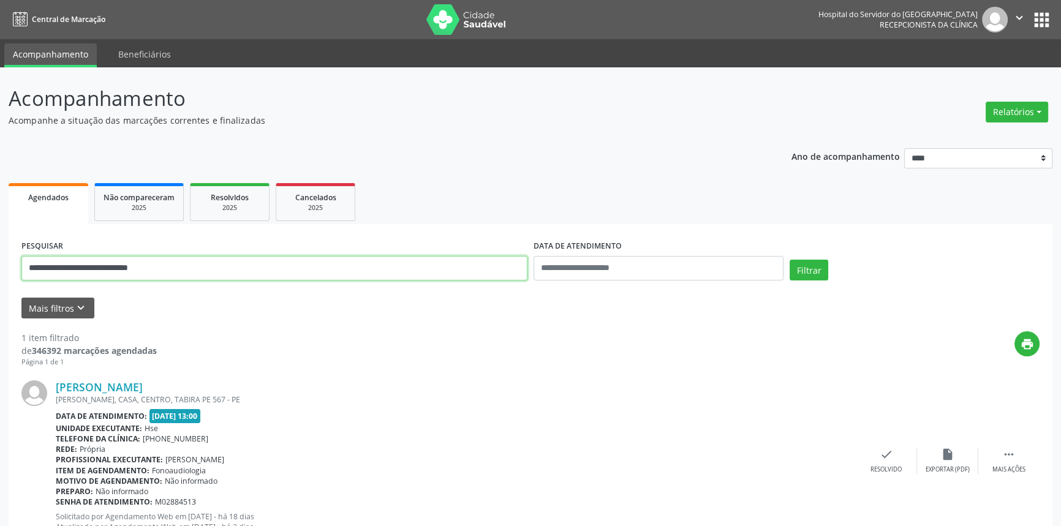
drag, startPoint x: 164, startPoint y: 270, endPoint x: 0, endPoint y: 270, distance: 164.2
click at [0, 270] on div "**********" at bounding box center [530, 321] width 1061 height 509
click at [790, 260] on button "Filtrar" at bounding box center [809, 270] width 39 height 21
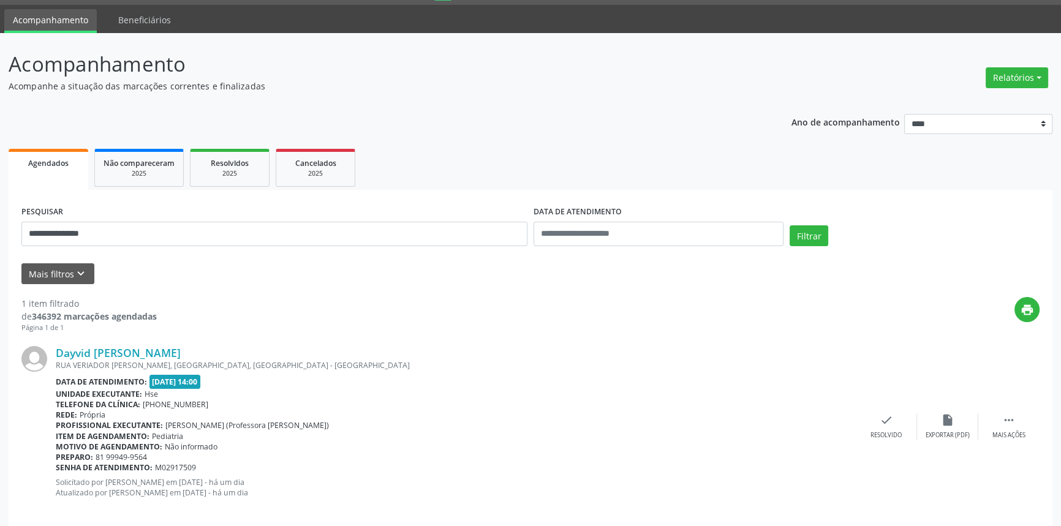
scroll to position [49, 0]
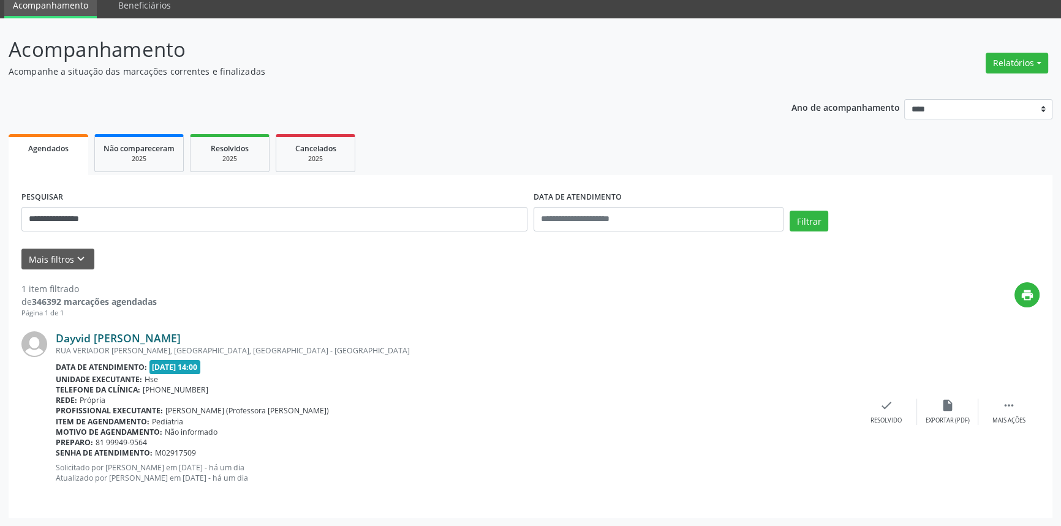
click at [162, 334] on link "Dayvid [PERSON_NAME]" at bounding box center [118, 338] width 125 height 13
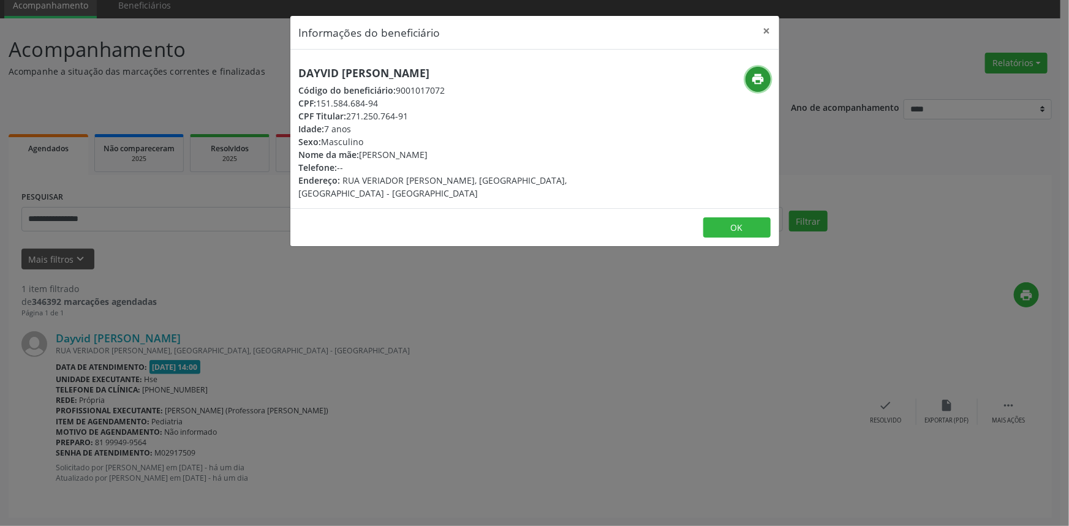
click at [754, 72] on icon "print" at bounding box center [757, 78] width 13 height 13
click at [767, 32] on button "×" at bounding box center [767, 31] width 25 height 30
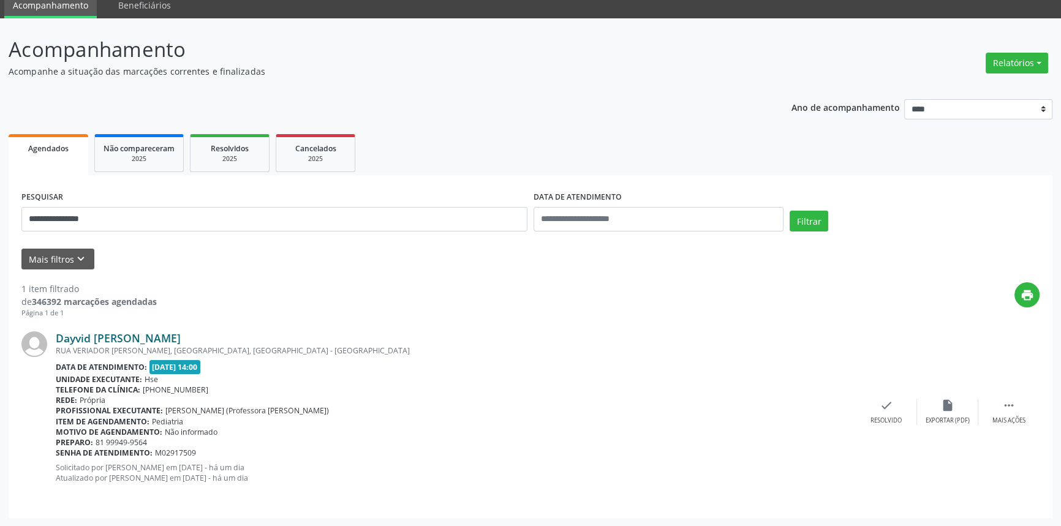
click at [178, 338] on link "Dayvid [PERSON_NAME]" at bounding box center [118, 338] width 125 height 13
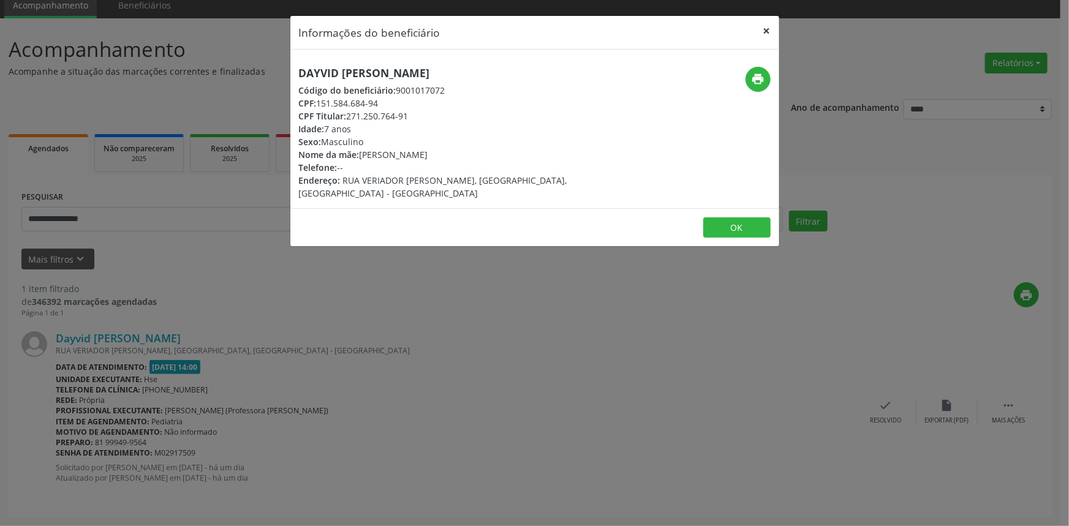
click at [766, 31] on button "×" at bounding box center [767, 31] width 25 height 30
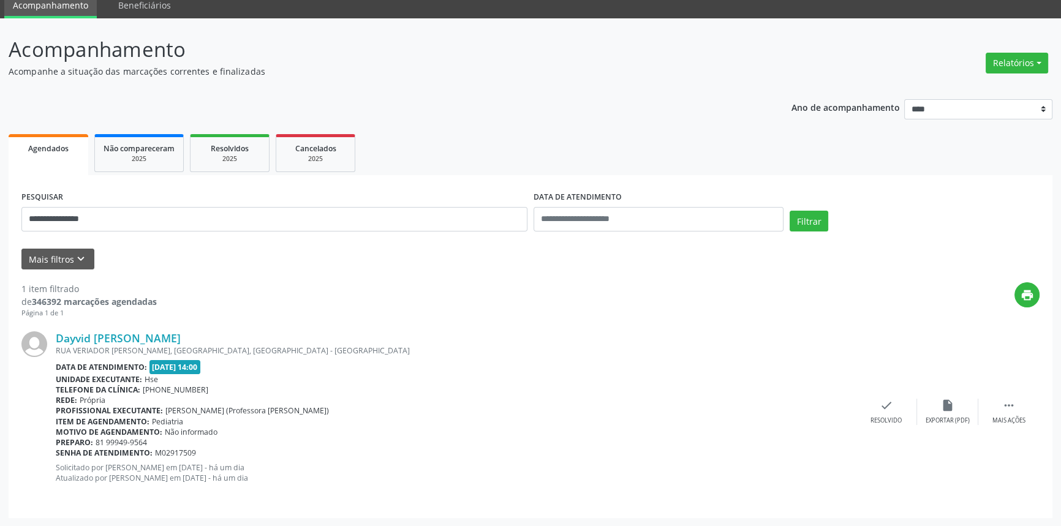
drag, startPoint x: 197, startPoint y: 338, endPoint x: 38, endPoint y: 338, distance: 159.3
click at [38, 338] on div "Dayvid [PERSON_NAME] RUA VERIADOR [PERSON_NAME], [GEOGRAPHIC_DATA], [GEOGRAPHIC…" at bounding box center [530, 412] width 1018 height 186
copy div "Dayvid [PERSON_NAME]"
click at [180, 344] on link "Dayvid [PERSON_NAME]" at bounding box center [118, 338] width 125 height 13
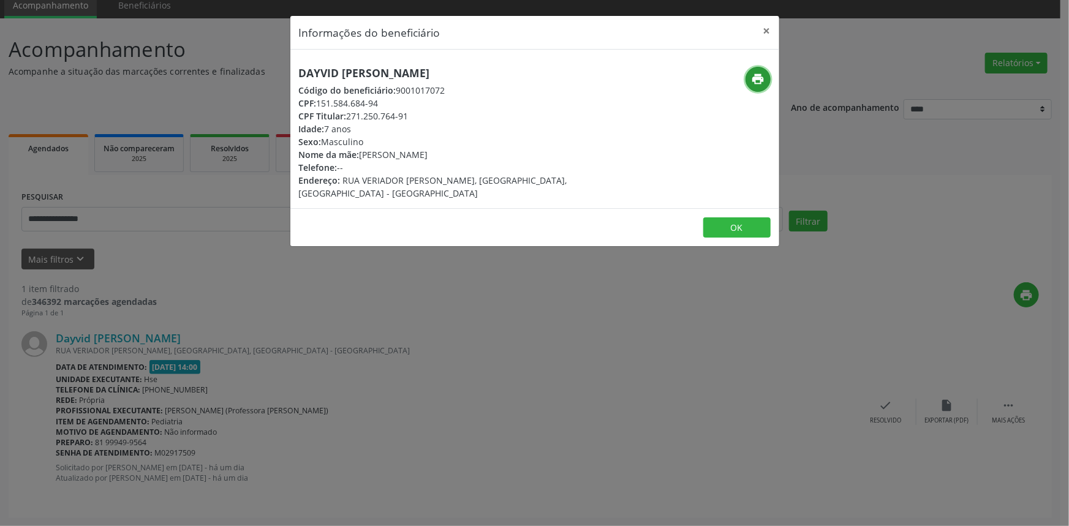
click at [759, 77] on icon "print" at bounding box center [757, 78] width 13 height 13
drag, startPoint x: 469, startPoint y: 74, endPoint x: 287, endPoint y: 61, distance: 181.8
click at [287, 61] on div "Informações do beneficiário × Dayvid [PERSON_NAME] Código do beneficiário: 9001…" at bounding box center [534, 263] width 1069 height 526
copy h5 "Dayvid [PERSON_NAME]"
click at [765, 28] on button "×" at bounding box center [767, 31] width 25 height 30
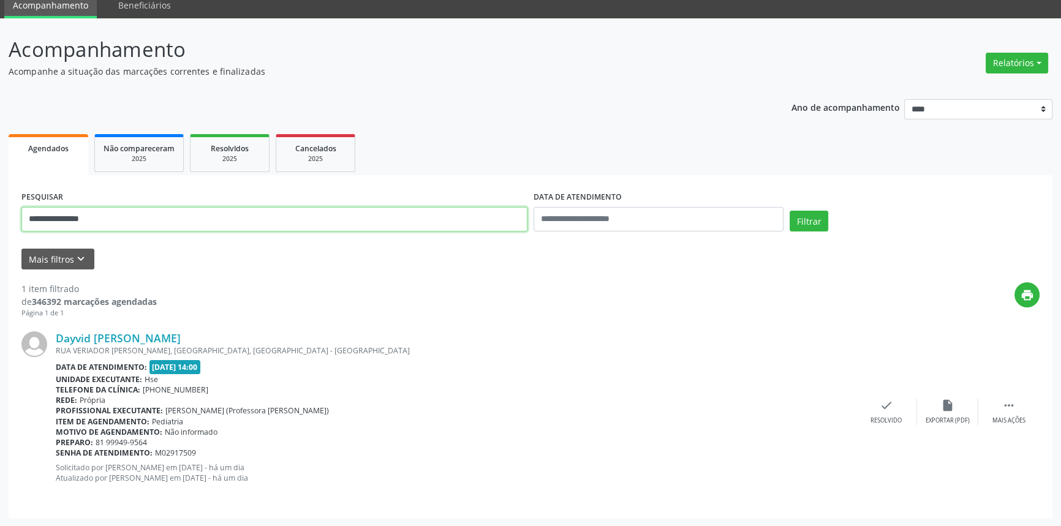
drag, startPoint x: 104, startPoint y: 218, endPoint x: 0, endPoint y: 202, distance: 105.3
click at [0, 202] on div "**********" at bounding box center [530, 272] width 1061 height 509
paste input "text"
click at [815, 223] on button "Filtrar" at bounding box center [809, 221] width 39 height 21
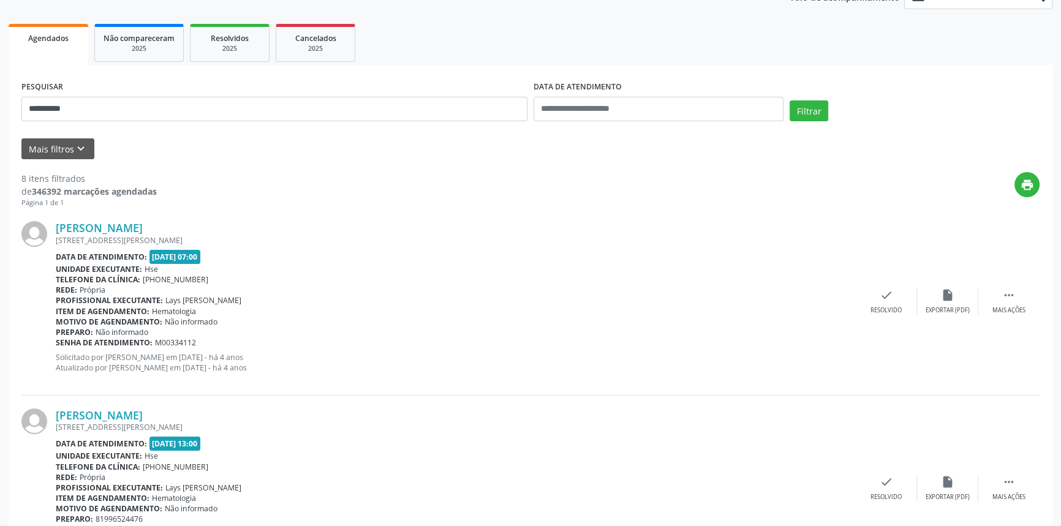
scroll to position [167, 0]
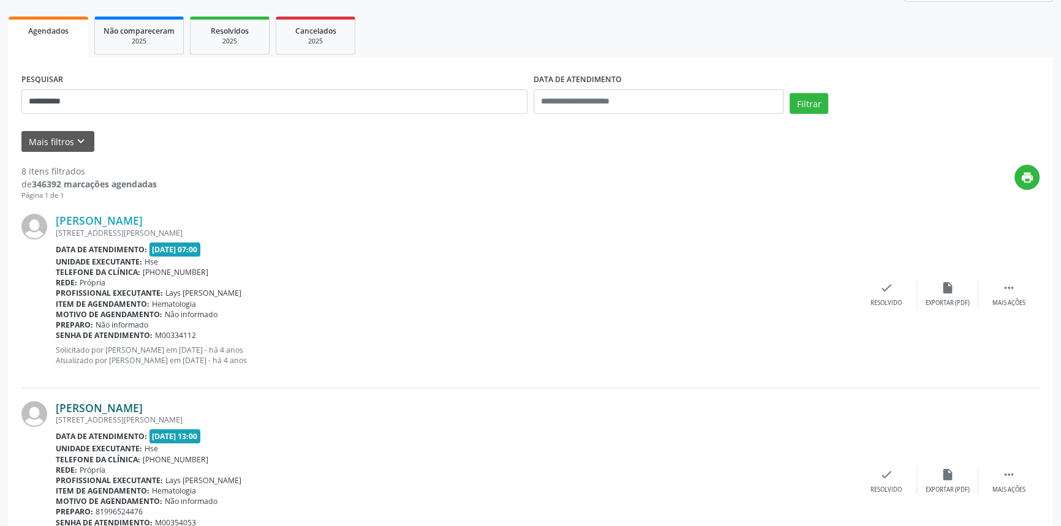
click at [143, 407] on link "[PERSON_NAME]" at bounding box center [99, 407] width 87 height 13
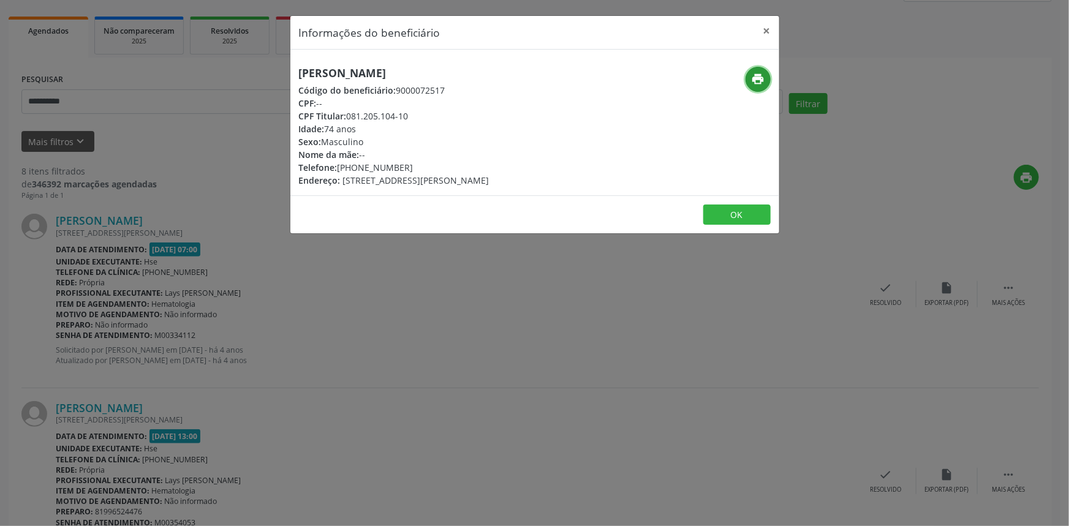
click at [761, 81] on icon "print" at bounding box center [757, 78] width 13 height 13
click at [764, 29] on button "×" at bounding box center [767, 31] width 25 height 30
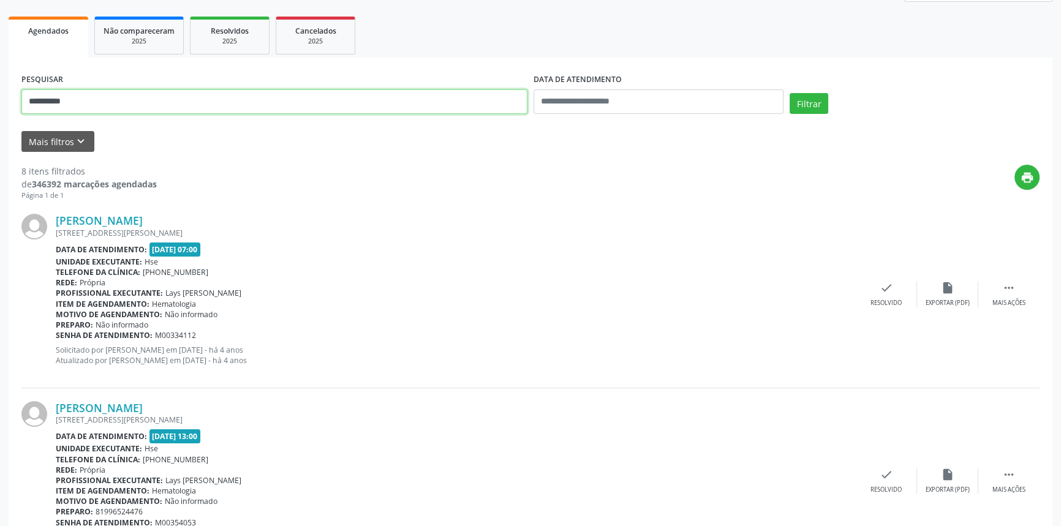
drag, startPoint x: 95, startPoint y: 98, endPoint x: 0, endPoint y: 74, distance: 98.1
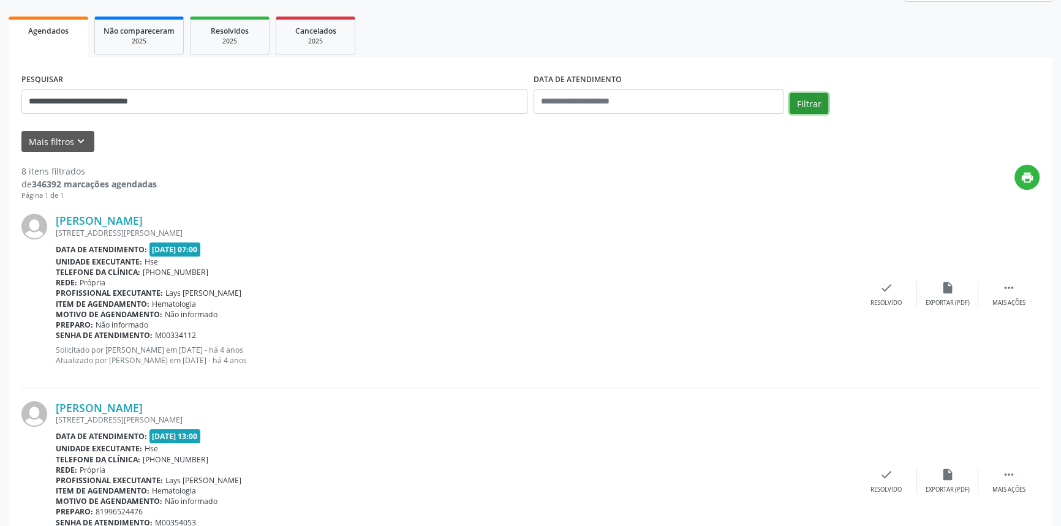
click at [800, 104] on button "Filtrar" at bounding box center [809, 103] width 39 height 21
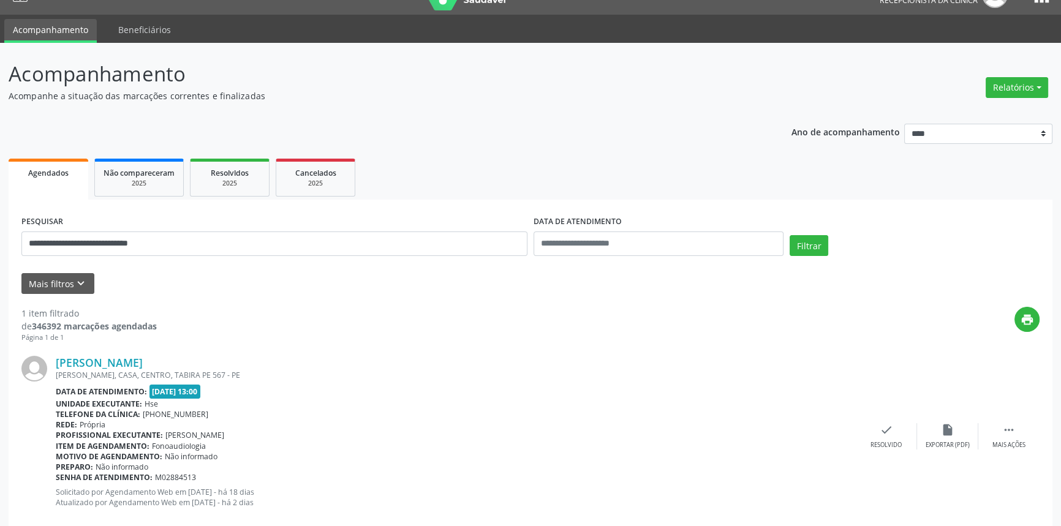
scroll to position [49, 0]
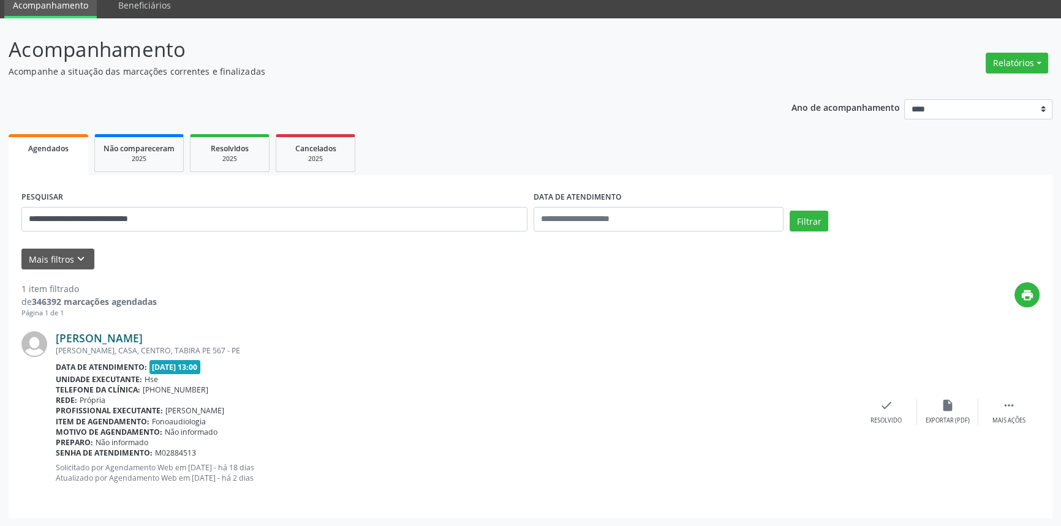
click at [143, 338] on link "[PERSON_NAME]" at bounding box center [99, 338] width 87 height 13
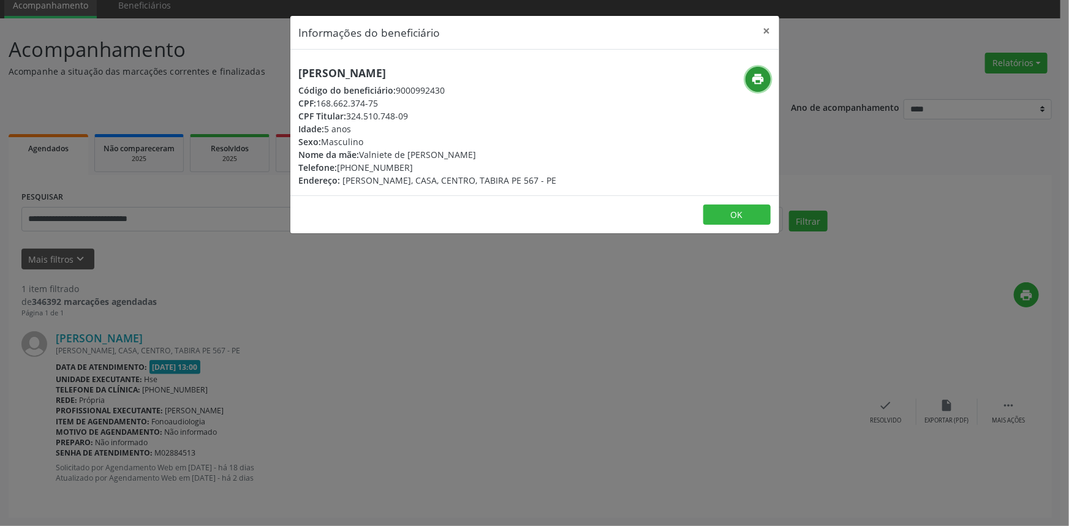
click at [753, 85] on icon "print" at bounding box center [757, 78] width 13 height 13
drag, startPoint x: 768, startPoint y: 30, endPoint x: 731, endPoint y: 23, distance: 38.0
click at [769, 30] on button "×" at bounding box center [767, 31] width 25 height 30
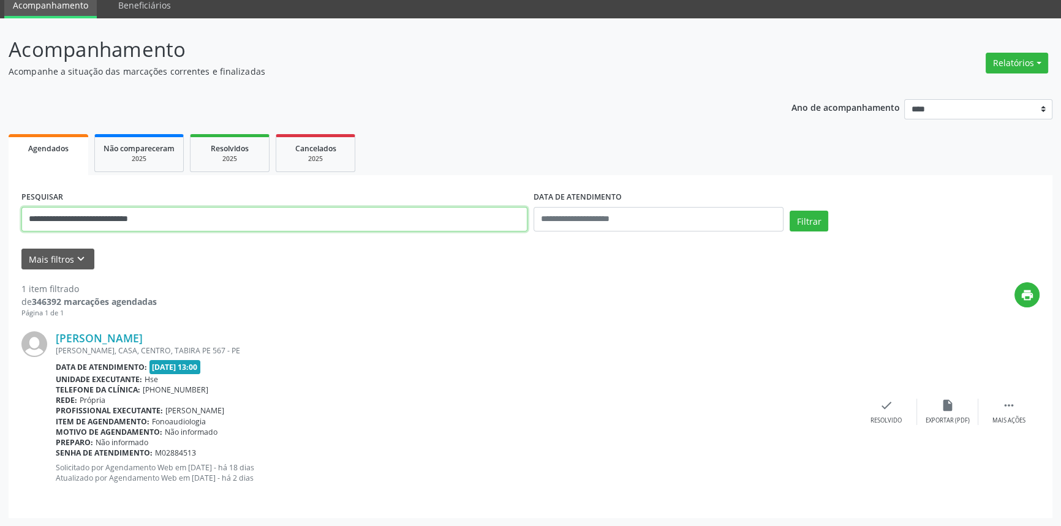
drag, startPoint x: 136, startPoint y: 219, endPoint x: 0, endPoint y: 219, distance: 136.0
click at [0, 219] on div "**********" at bounding box center [530, 272] width 1061 height 509
type input "**********"
click at [790, 211] on button "Filtrar" at bounding box center [809, 221] width 39 height 21
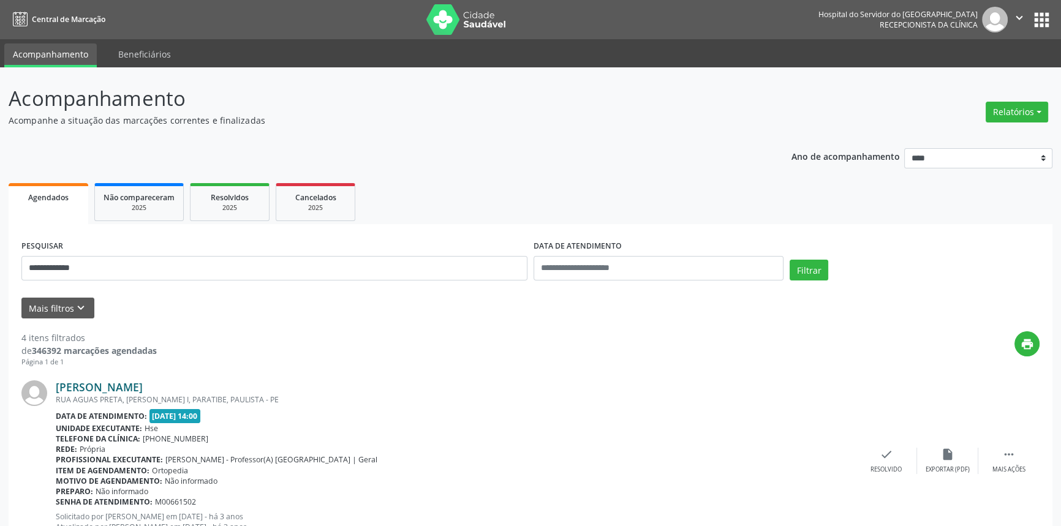
click at [143, 385] on link "[PERSON_NAME]" at bounding box center [99, 387] width 87 height 13
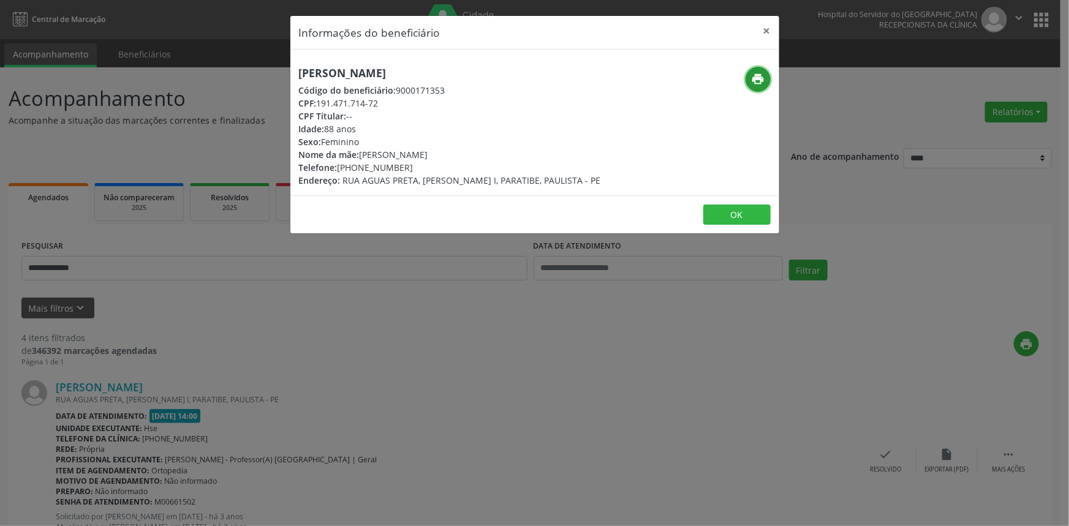
click at [757, 77] on icon "print" at bounding box center [757, 78] width 13 height 13
drag, startPoint x: 772, startPoint y: 26, endPoint x: 752, endPoint y: 102, distance: 78.5
click at [771, 26] on button "×" at bounding box center [767, 31] width 25 height 30
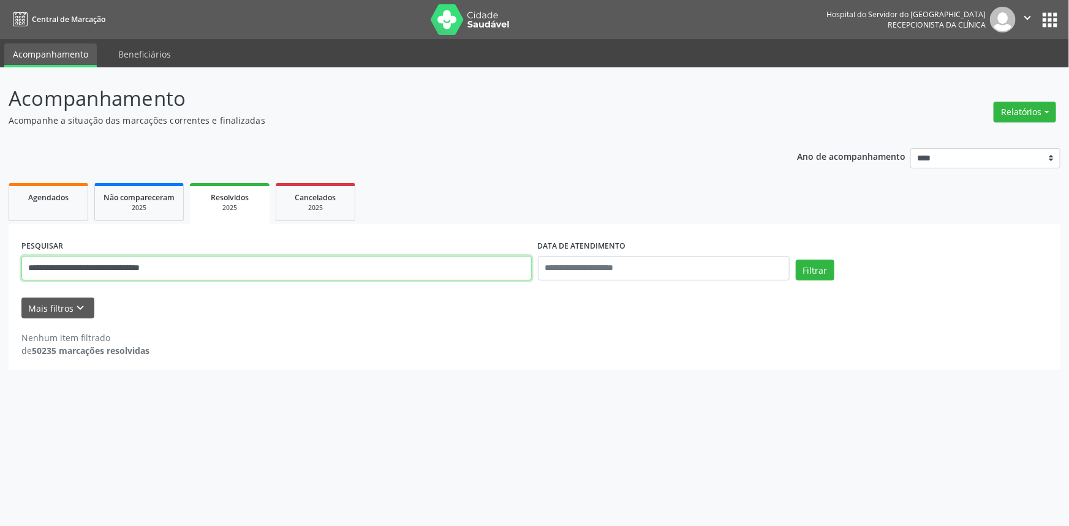
drag, startPoint x: 208, startPoint y: 272, endPoint x: 9, endPoint y: 271, distance: 199.8
click at [9, 271] on div "**********" at bounding box center [535, 297] width 1052 height 146
paste input "text"
click at [23, 267] on input "**********" at bounding box center [276, 268] width 510 height 25
type input "**********"
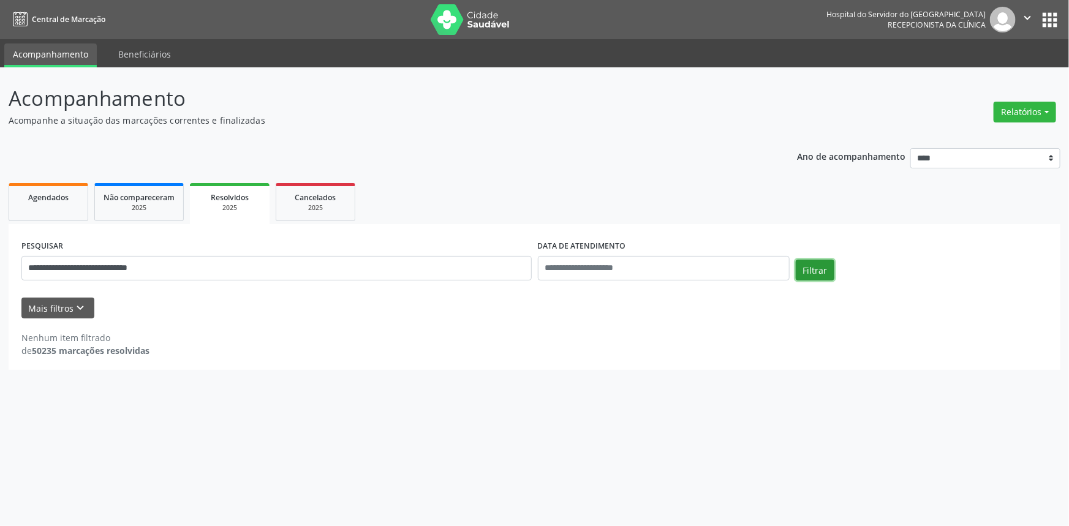
click at [824, 269] on button "Filtrar" at bounding box center [815, 270] width 39 height 21
drag, startPoint x: 164, startPoint y: 269, endPoint x: 0, endPoint y: 273, distance: 163.7
click at [0, 273] on div "**********" at bounding box center [534, 296] width 1069 height 459
